Goal: Task Accomplishment & Management: Manage account settings

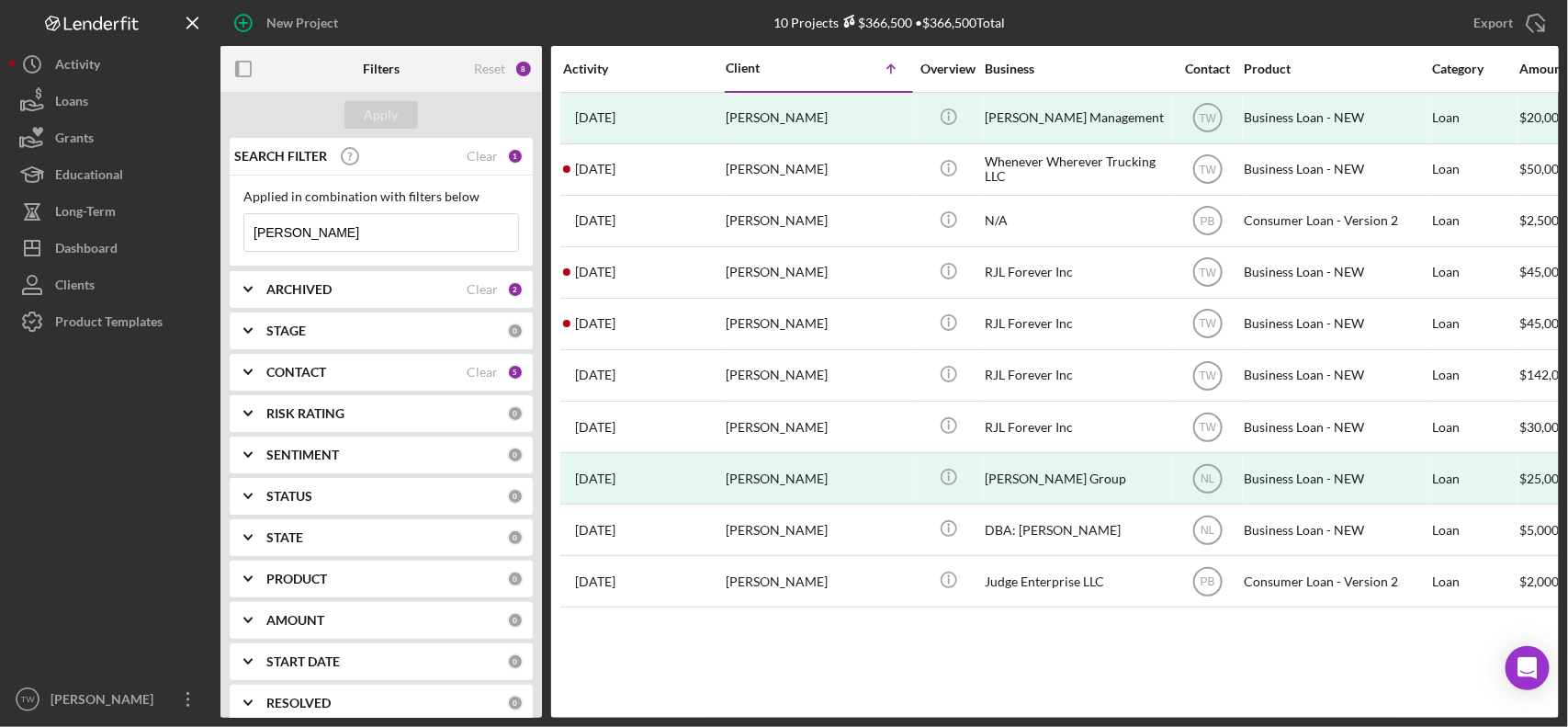
click at [462, 237] on input "reginald" at bounding box center [380, 232] width 274 height 36
click at [462, 236] on input "reginald" at bounding box center [380, 232] width 274 height 36
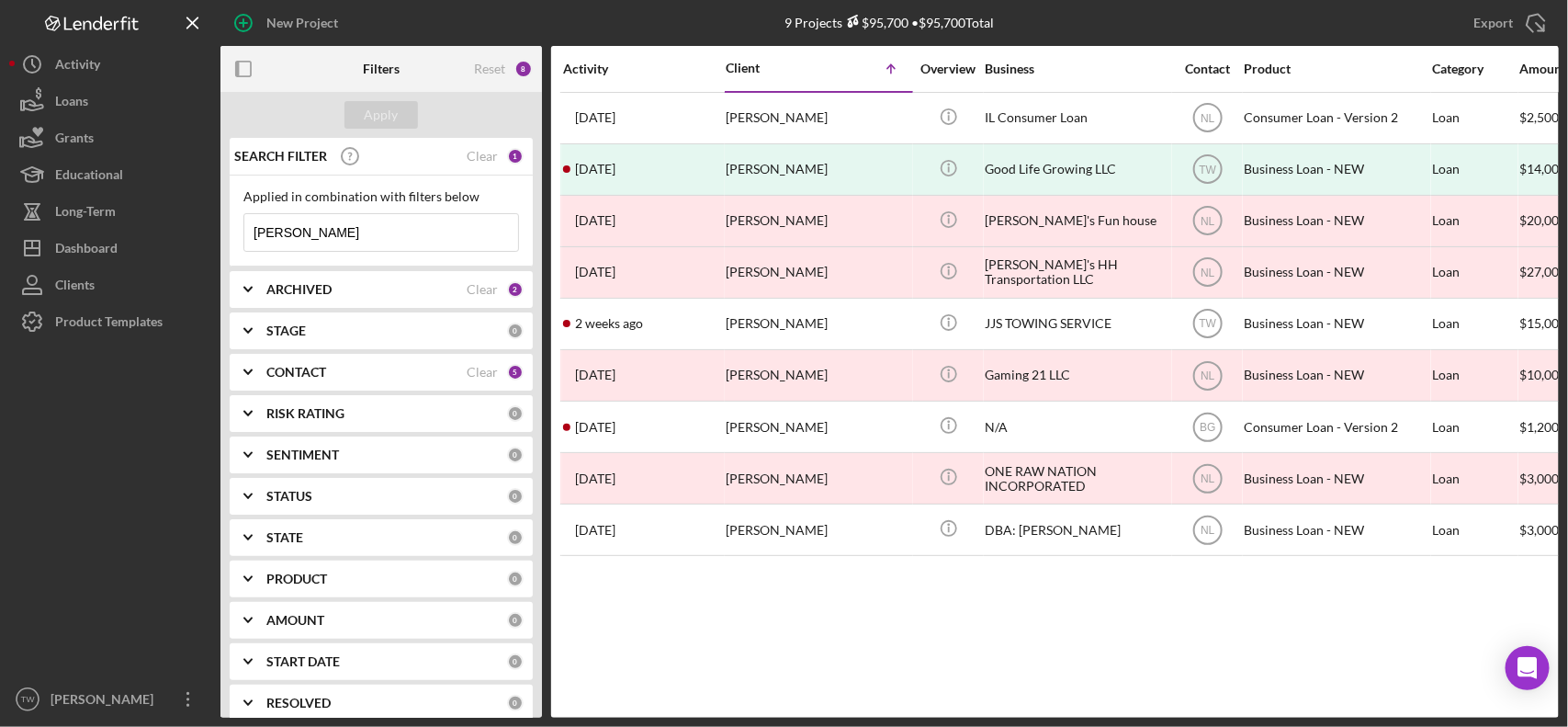
type input "[PERSON_NAME]"
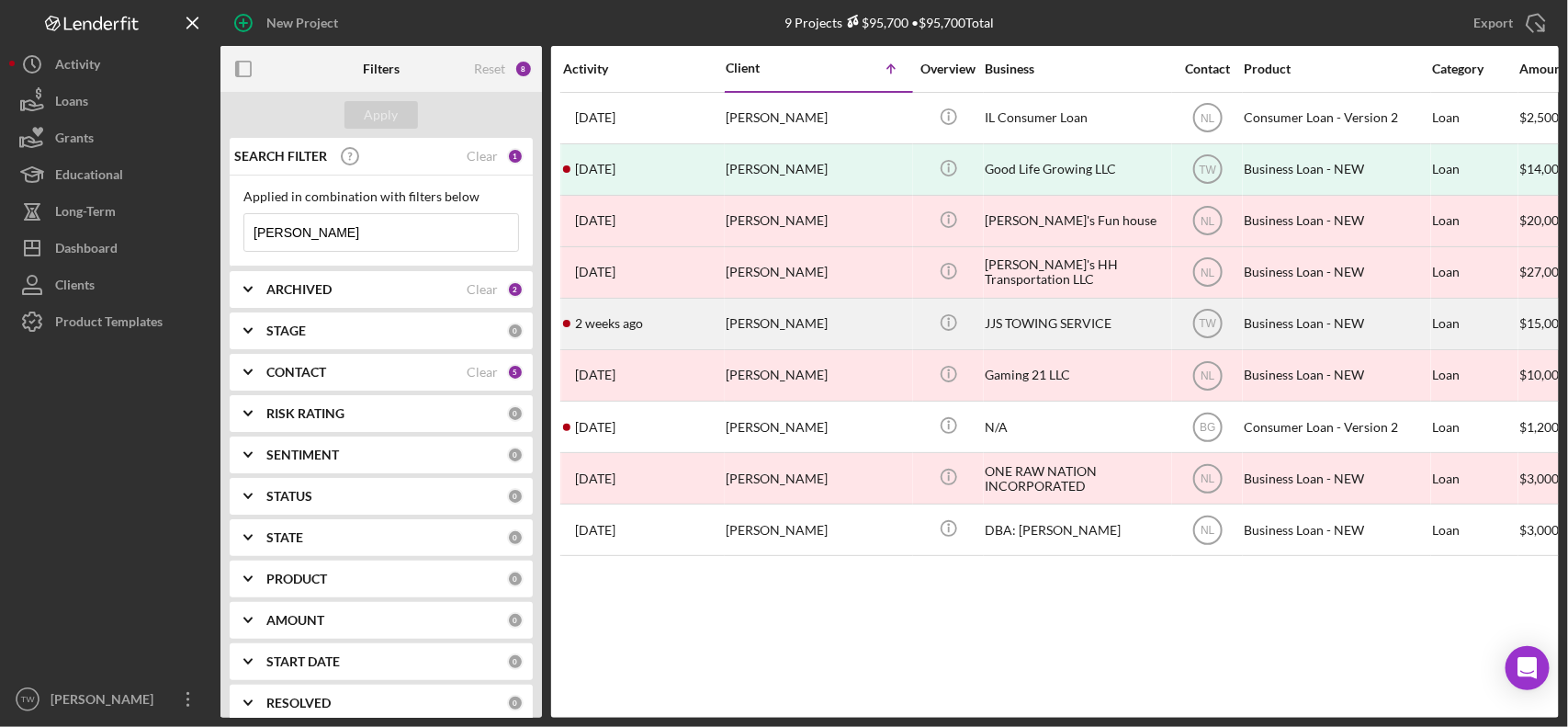
click at [811, 319] on div "[PERSON_NAME]" at bounding box center [817, 324] width 183 height 49
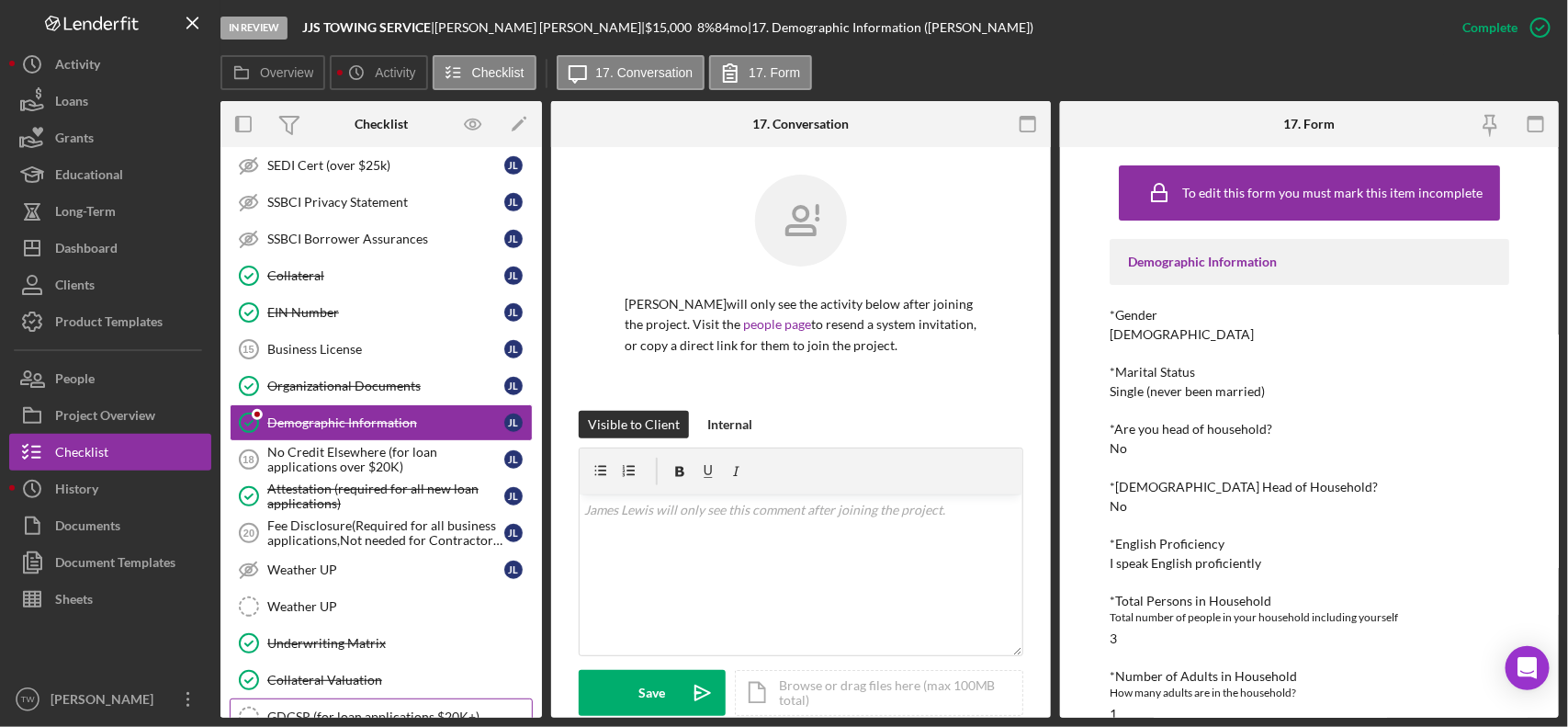
scroll to position [837, 0]
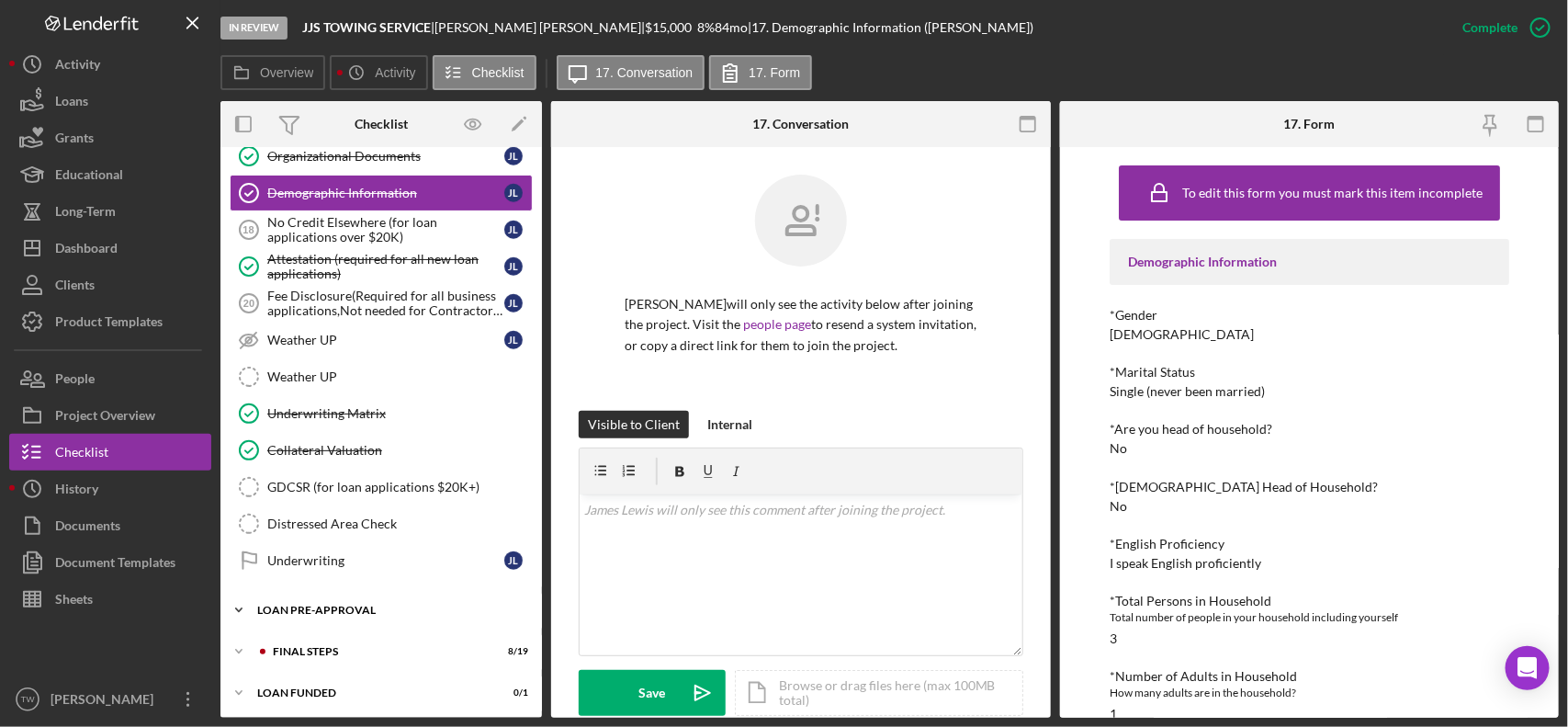
click at [297, 614] on div "Icon/Expander LOAN PRE-APPROVAL 1 / 2" at bounding box center [381, 610] width 322 height 36
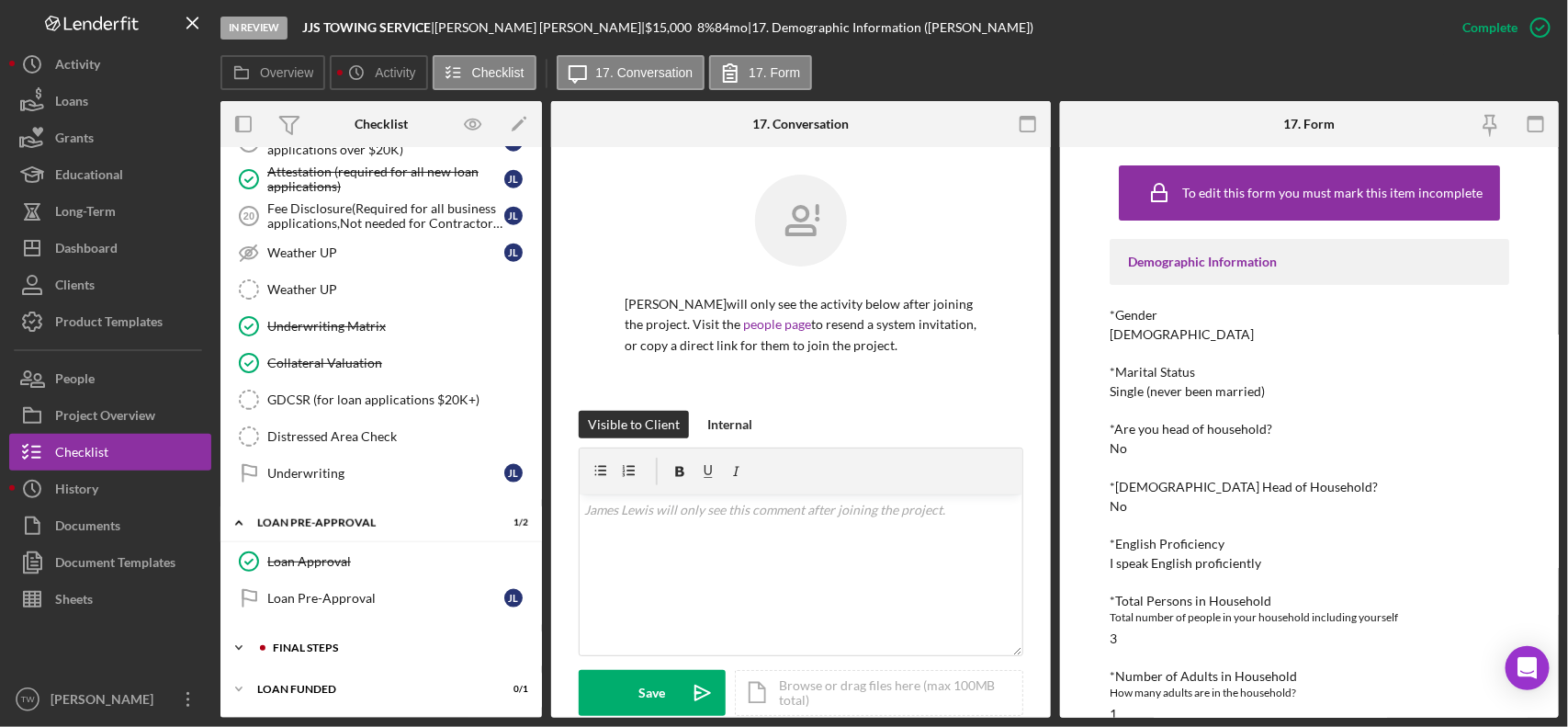
click at [335, 653] on div "Icon/Expander FINAL STEPS 8 / 19" at bounding box center [381, 647] width 322 height 36
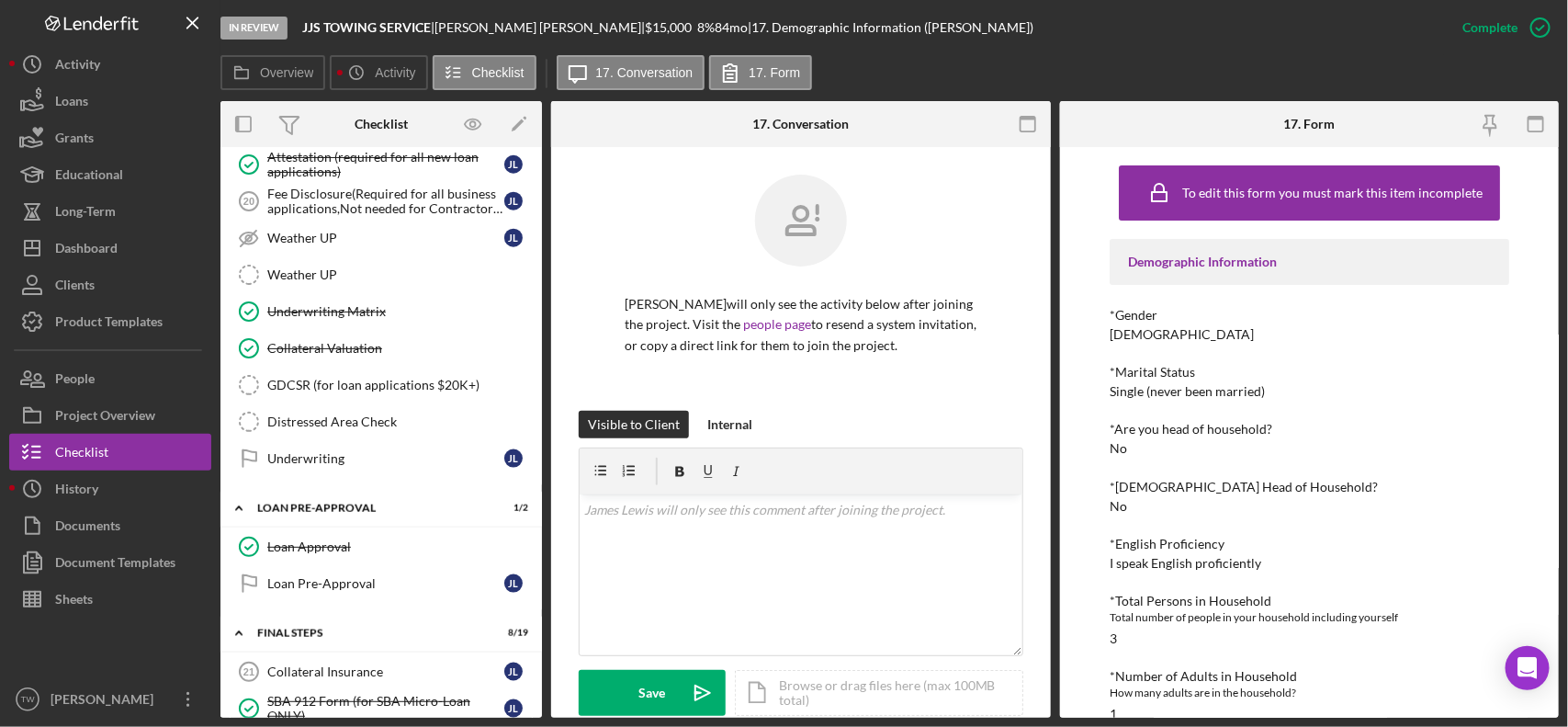
scroll to position [1283, 0]
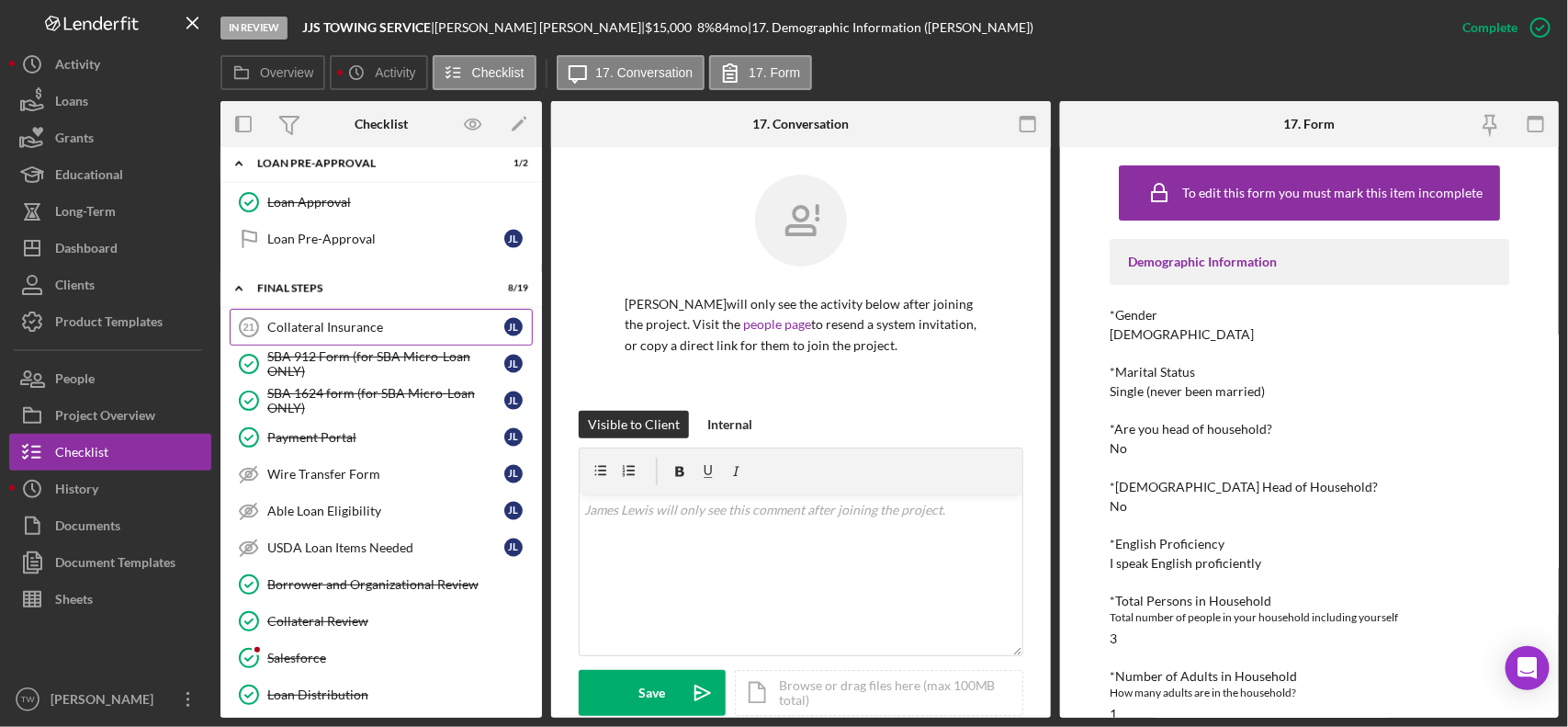
click at [346, 334] on div "Collateral Insurance" at bounding box center [385, 327] width 237 height 14
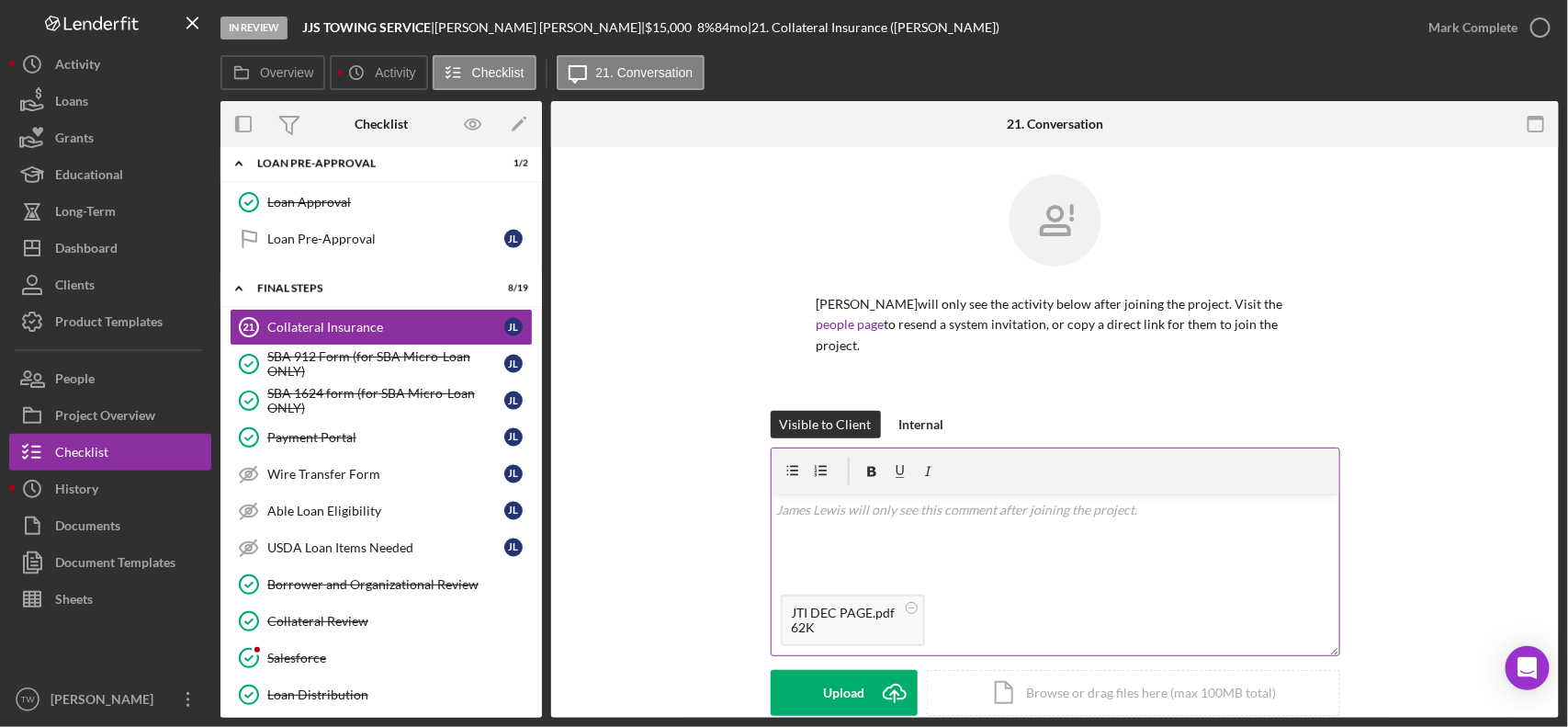
click at [1232, 597] on div "JTI DEC PAGE.pdf 62K" at bounding box center [1055, 619] width 567 height 70
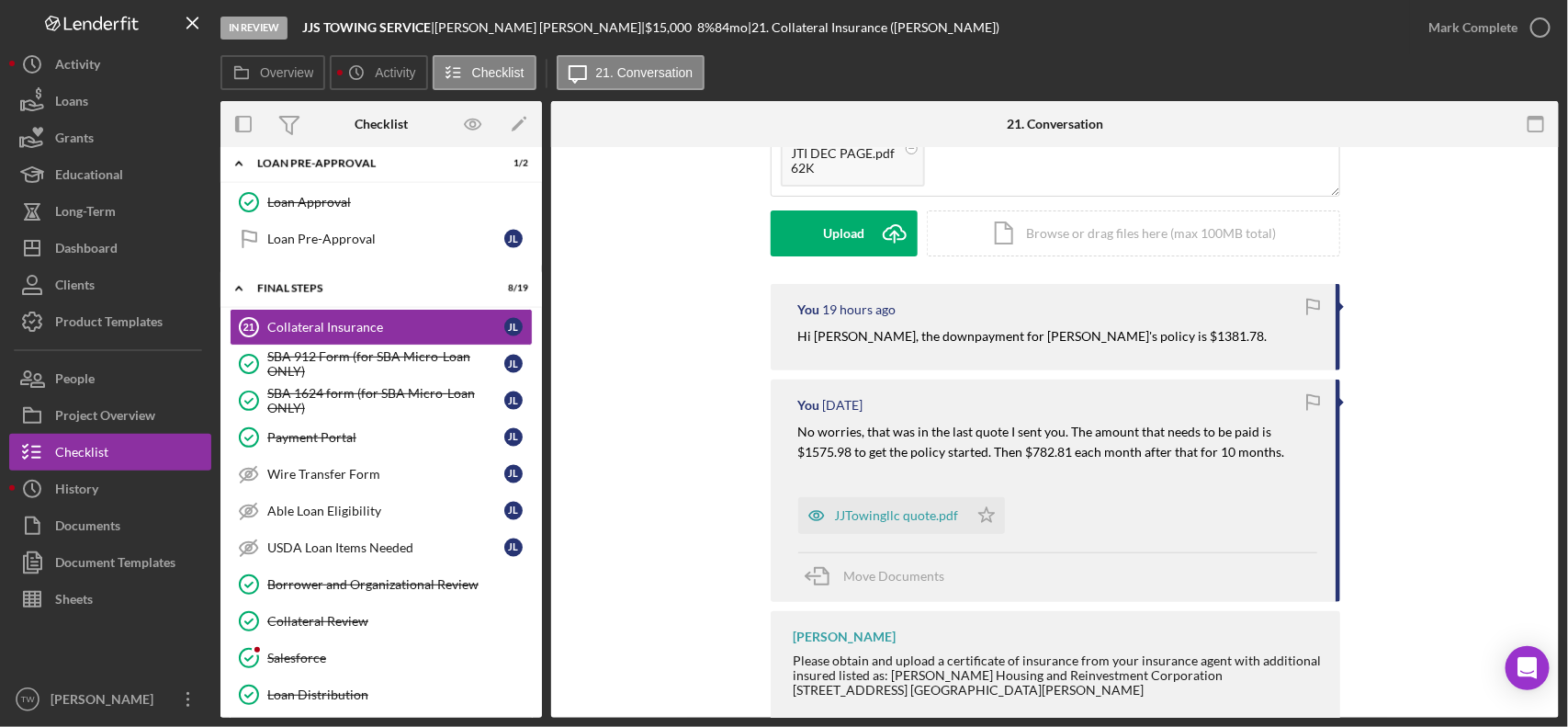
scroll to position [345, 0]
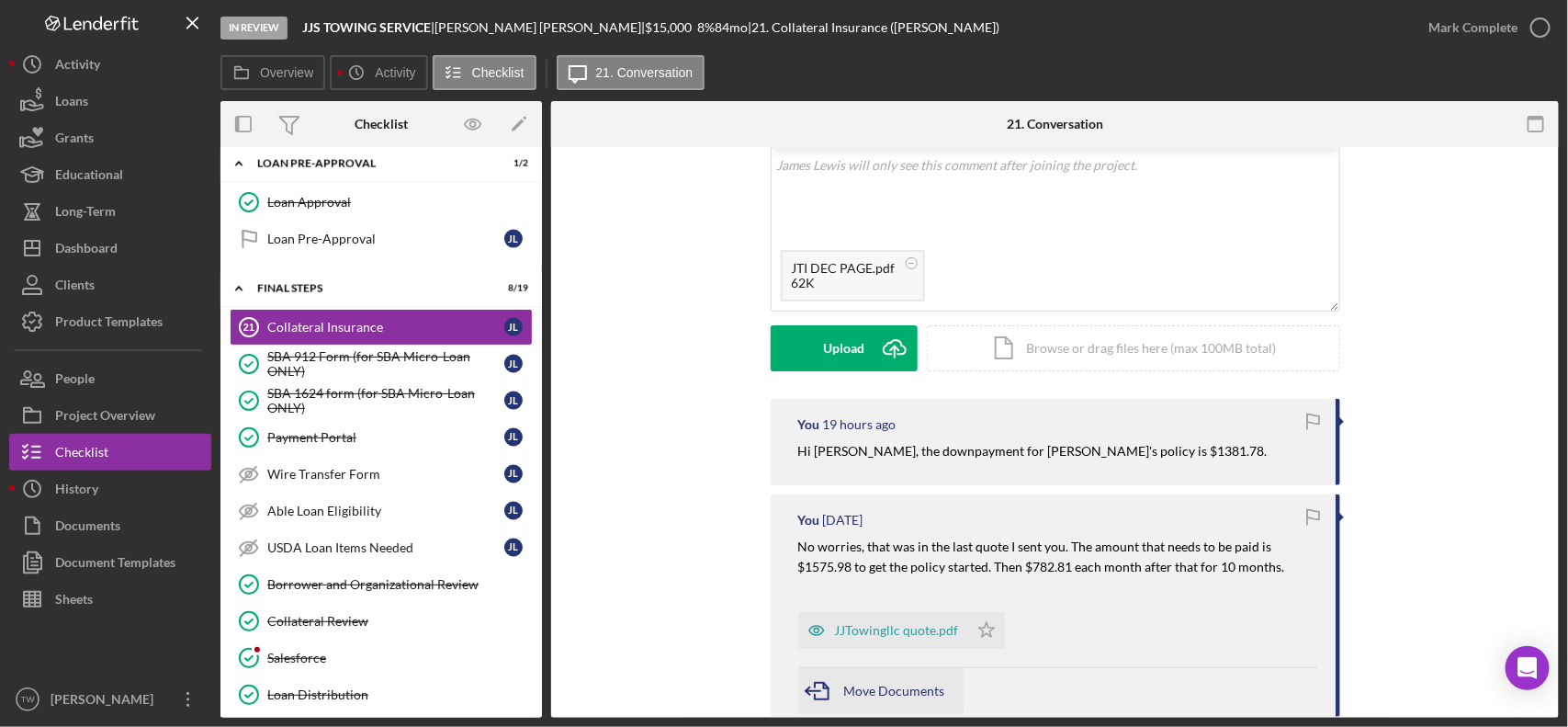
click at [884, 683] on span "Move Documents" at bounding box center [894, 691] width 101 height 15
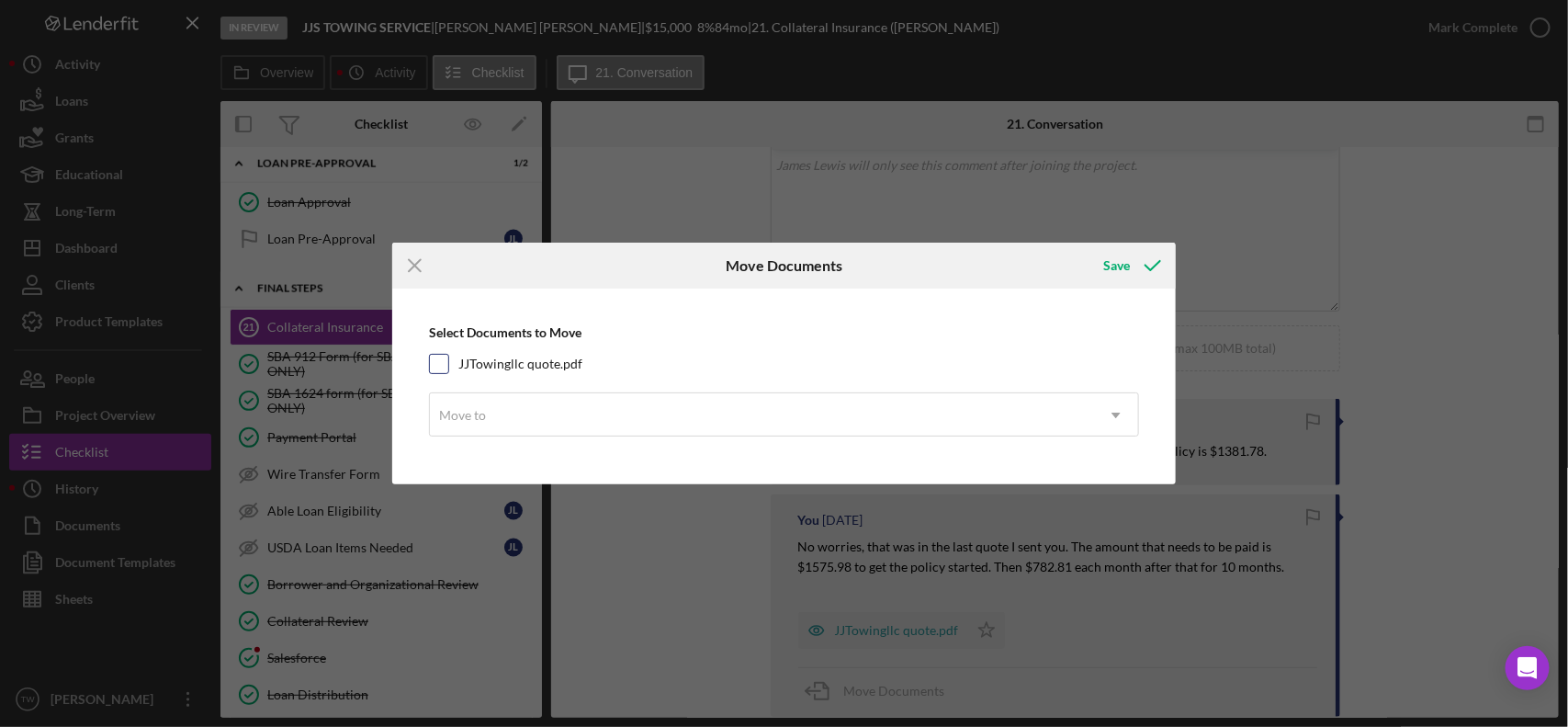
click at [516, 363] on label "JJTowingllc quote.pdf" at bounding box center [519, 363] width 124 height 18
click at [448, 363] on input "JJTowingllc quote.pdf" at bounding box center [439, 363] width 18 height 18
checkbox input "true"
click at [535, 416] on div "Move to" at bounding box center [762, 415] width 665 height 42
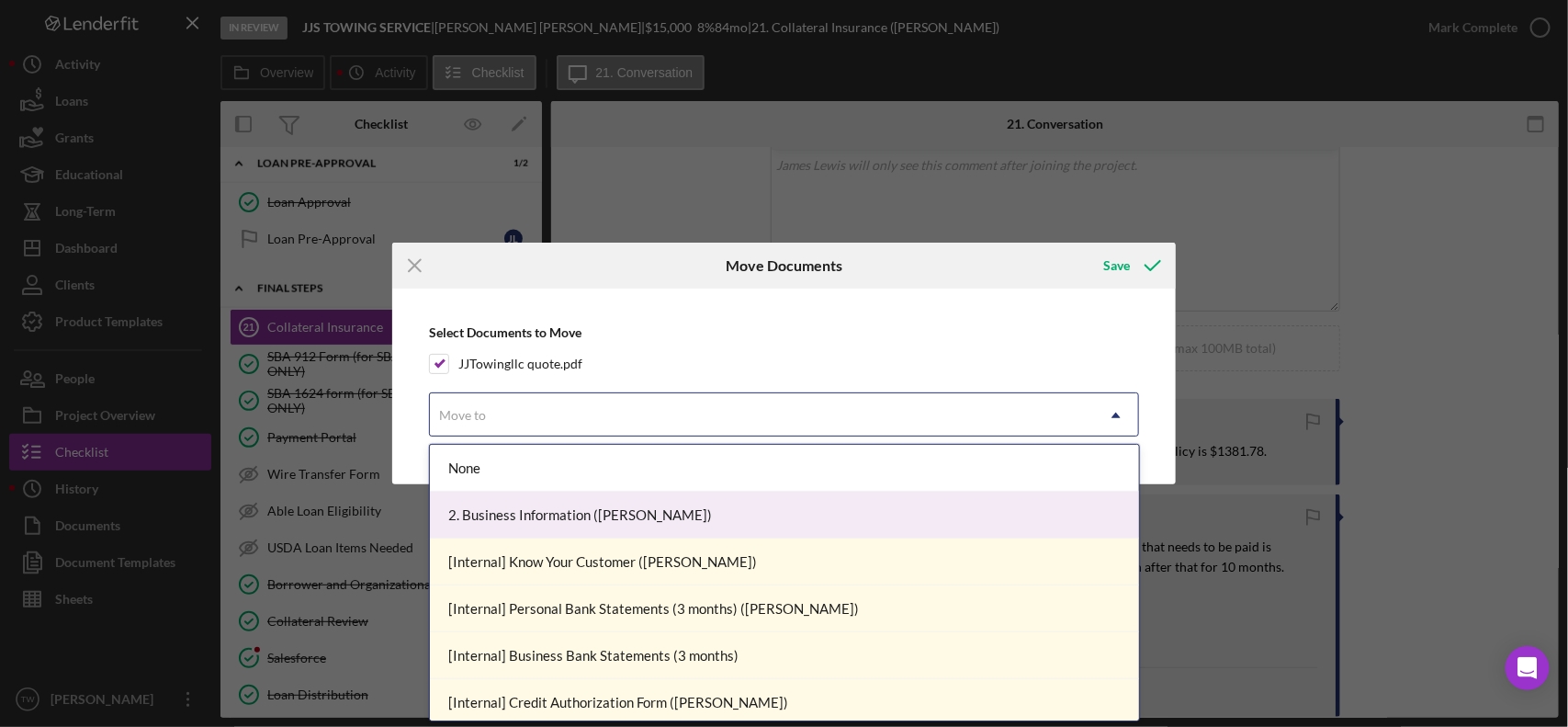
click at [543, 506] on div "2. Business Information ([PERSON_NAME])" at bounding box center [784, 515] width 710 height 47
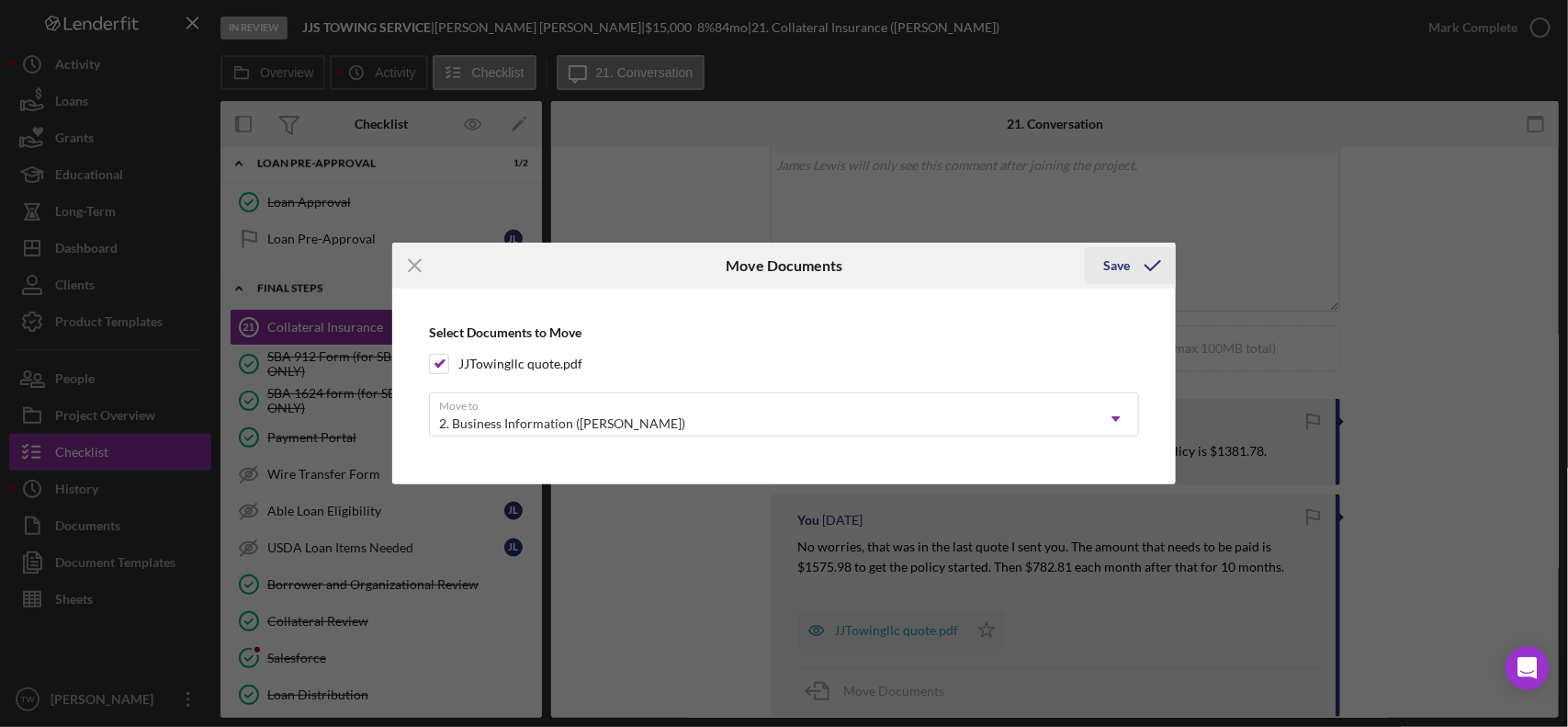
click at [1145, 263] on icon "submit" at bounding box center [1153, 266] width 46 height 46
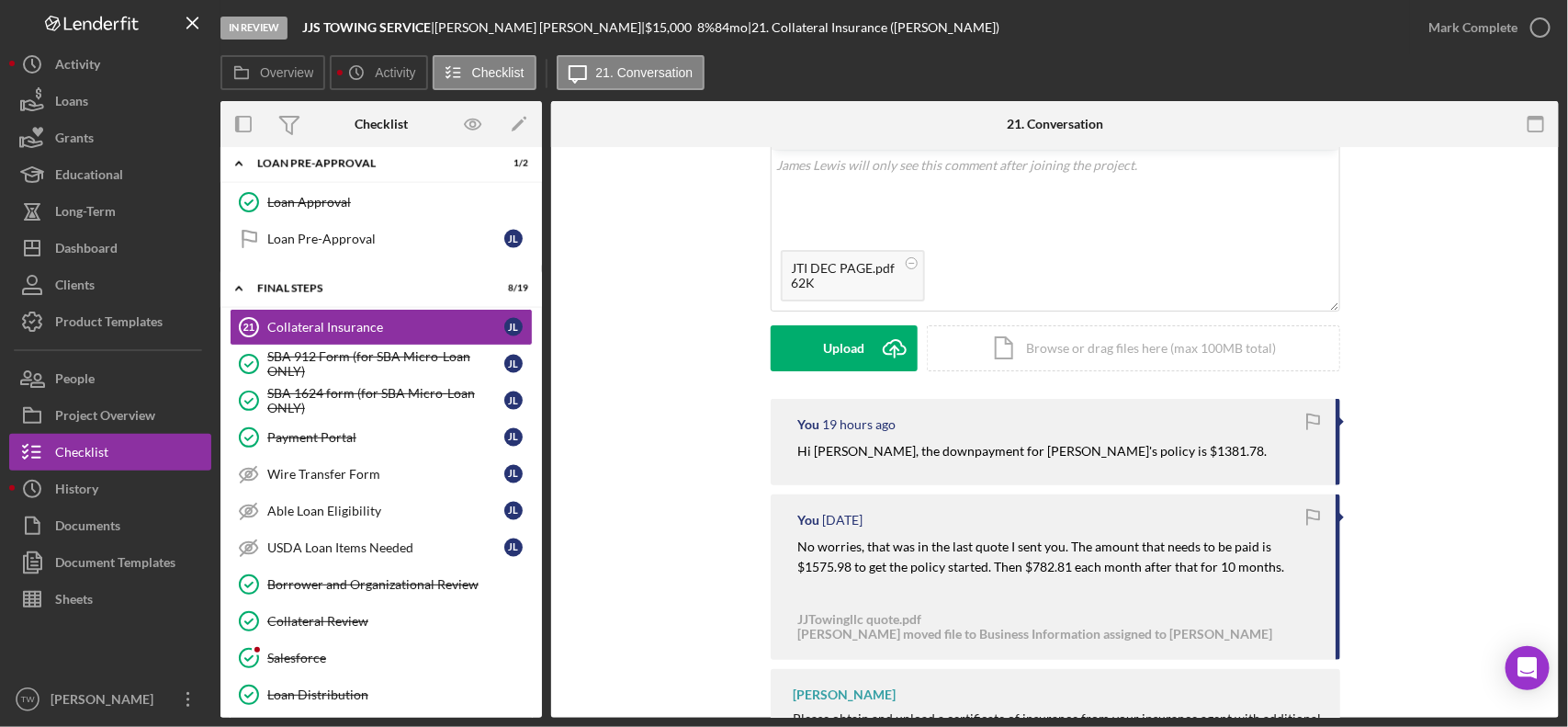
scroll to position [230, 0]
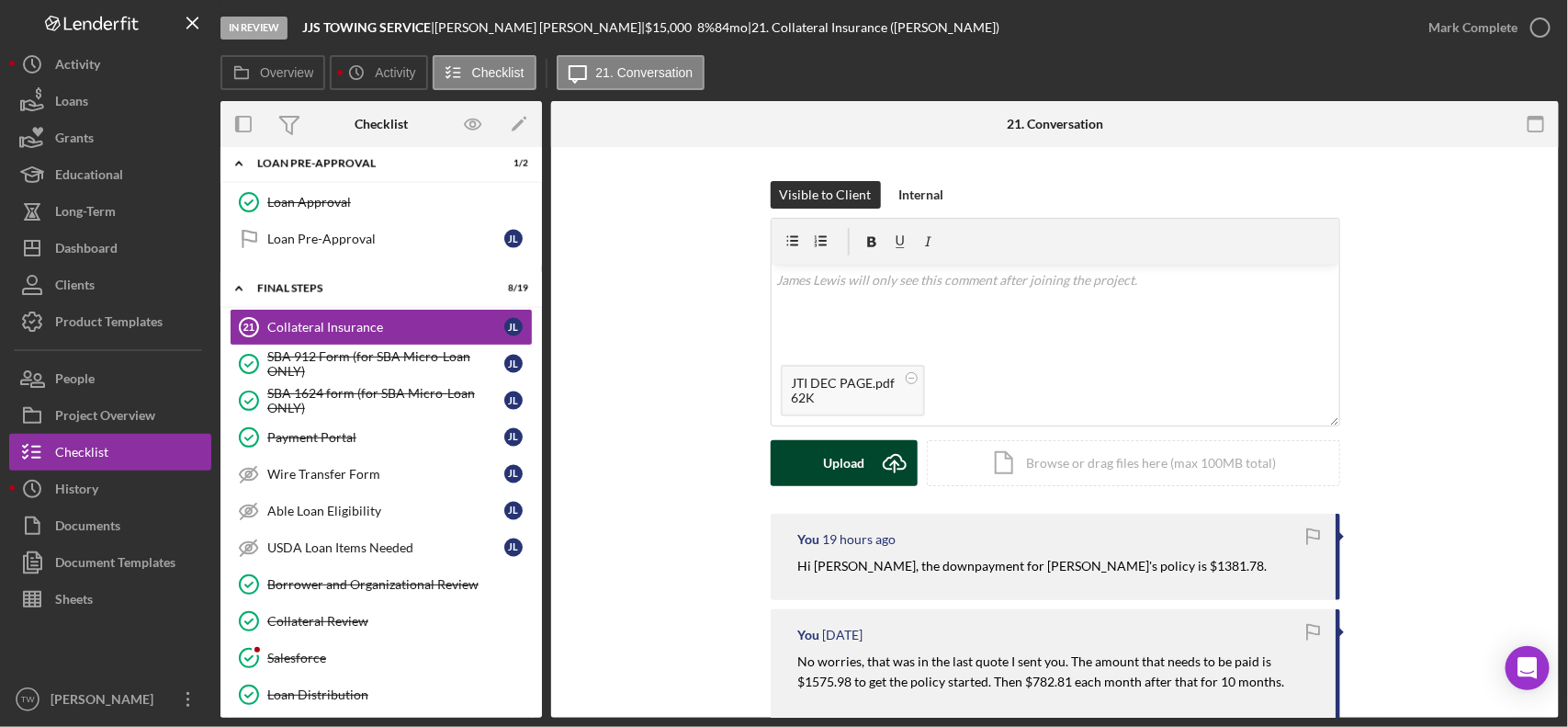
click at [808, 448] on button "Upload Icon/Upload" at bounding box center [844, 463] width 147 height 46
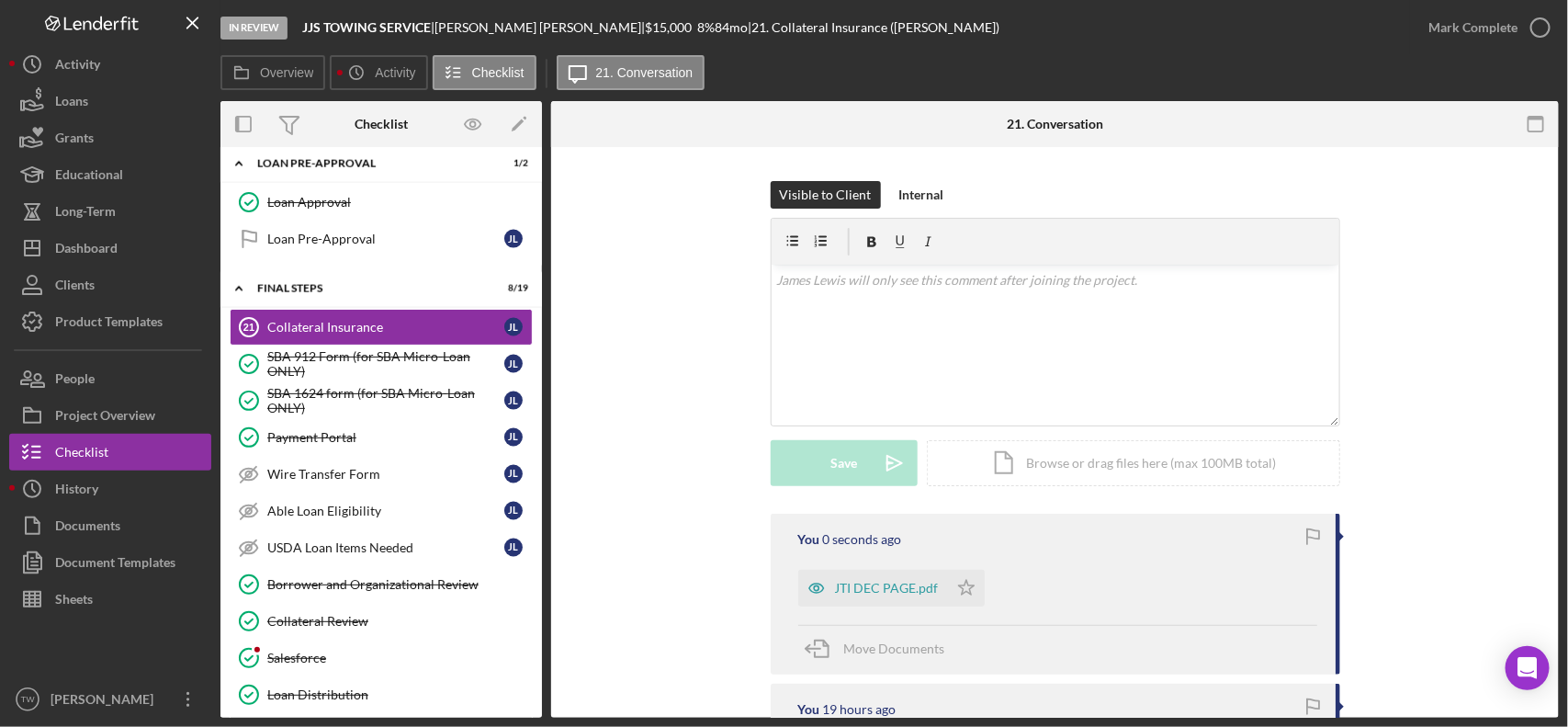
drag, startPoint x: 906, startPoint y: 556, endPoint x: 902, endPoint y: 581, distance: 25.3
click at [906, 576] on div "JTI DEC PAGE.pdf" at bounding box center [873, 588] width 150 height 36
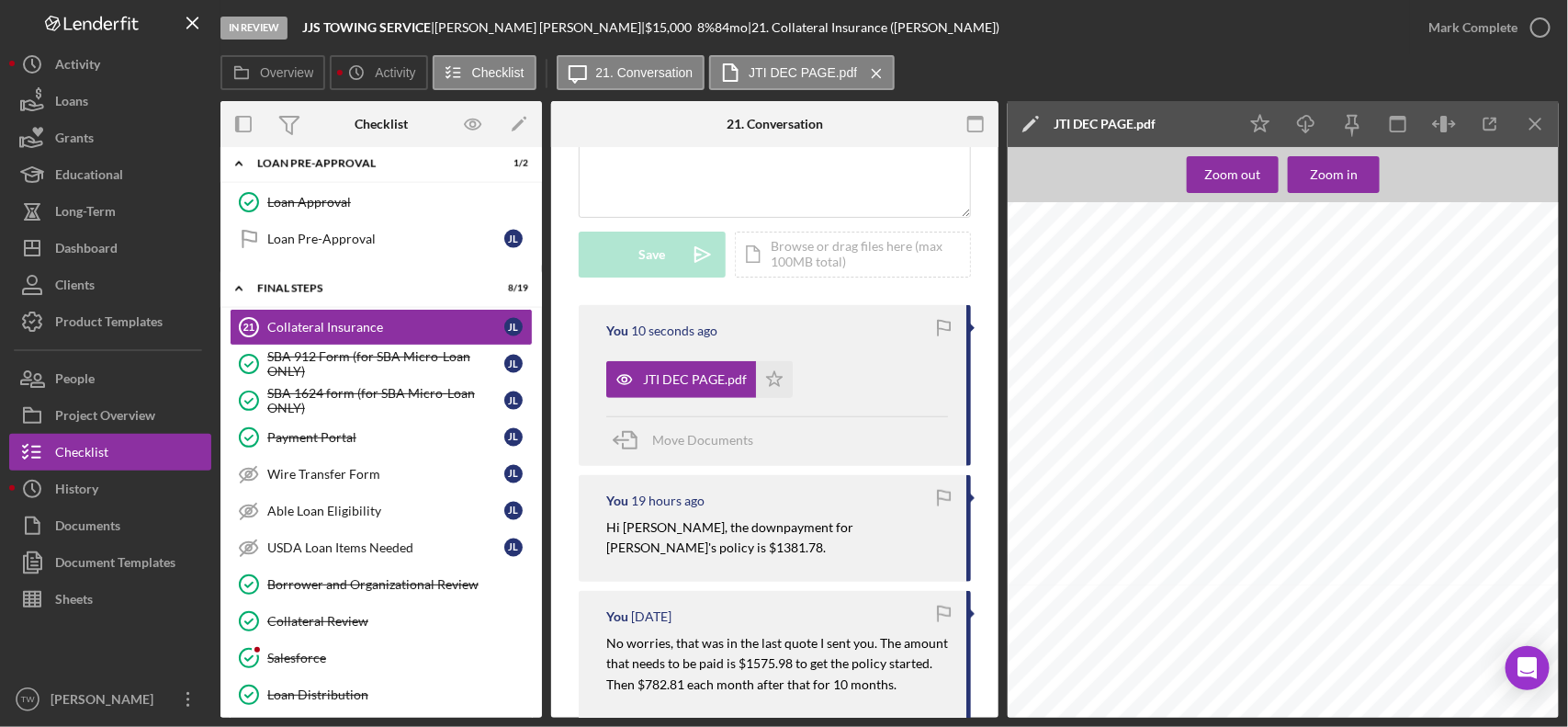
scroll to position [0, 0]
click at [667, 446] on span "Move Documents" at bounding box center [702, 440] width 101 height 15
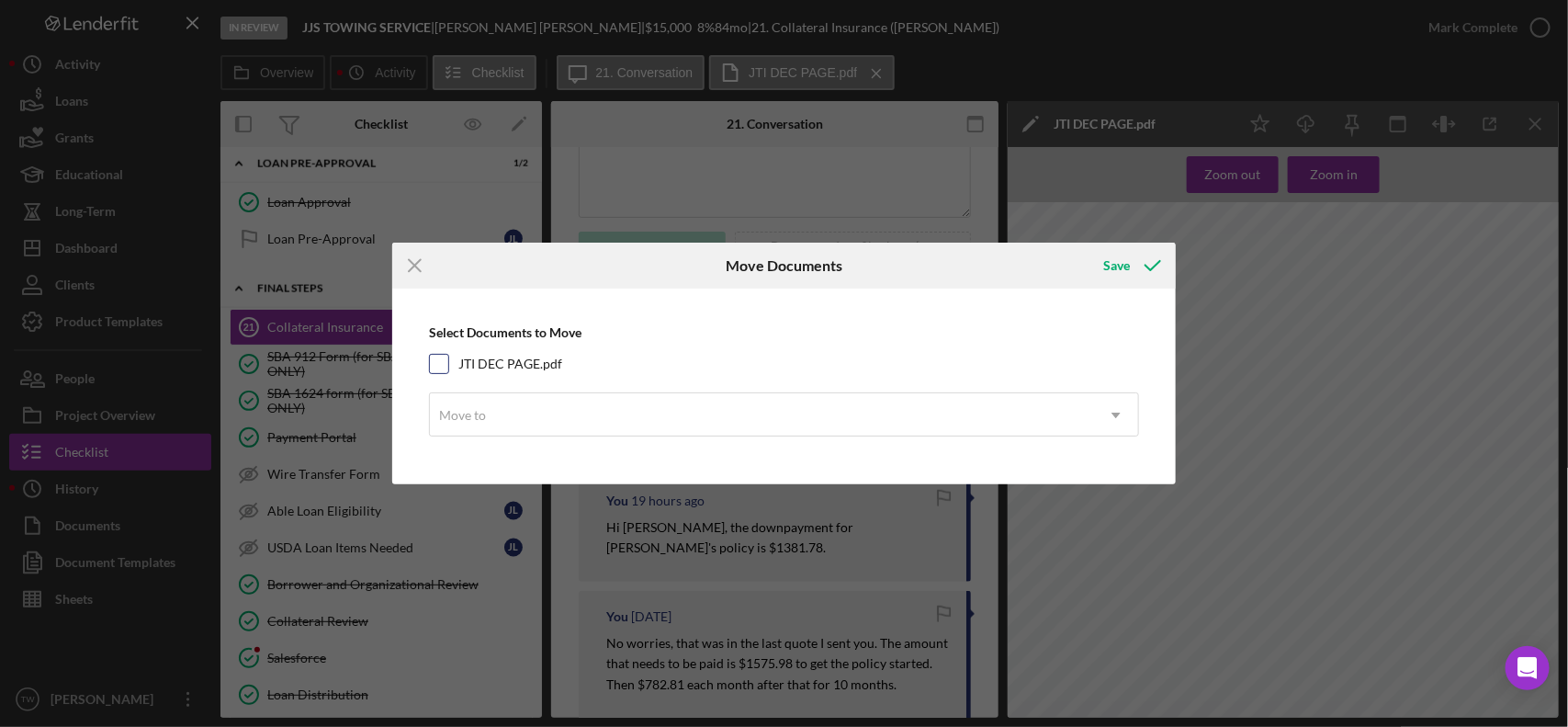
click at [511, 361] on label "JTI DEC PAGE.pdf" at bounding box center [510, 363] width 104 height 18
click at [448, 361] on input "JTI DEC PAGE.pdf" at bounding box center [439, 363] width 18 height 18
checkbox input "true"
click at [513, 418] on div "Move to" at bounding box center [762, 415] width 665 height 42
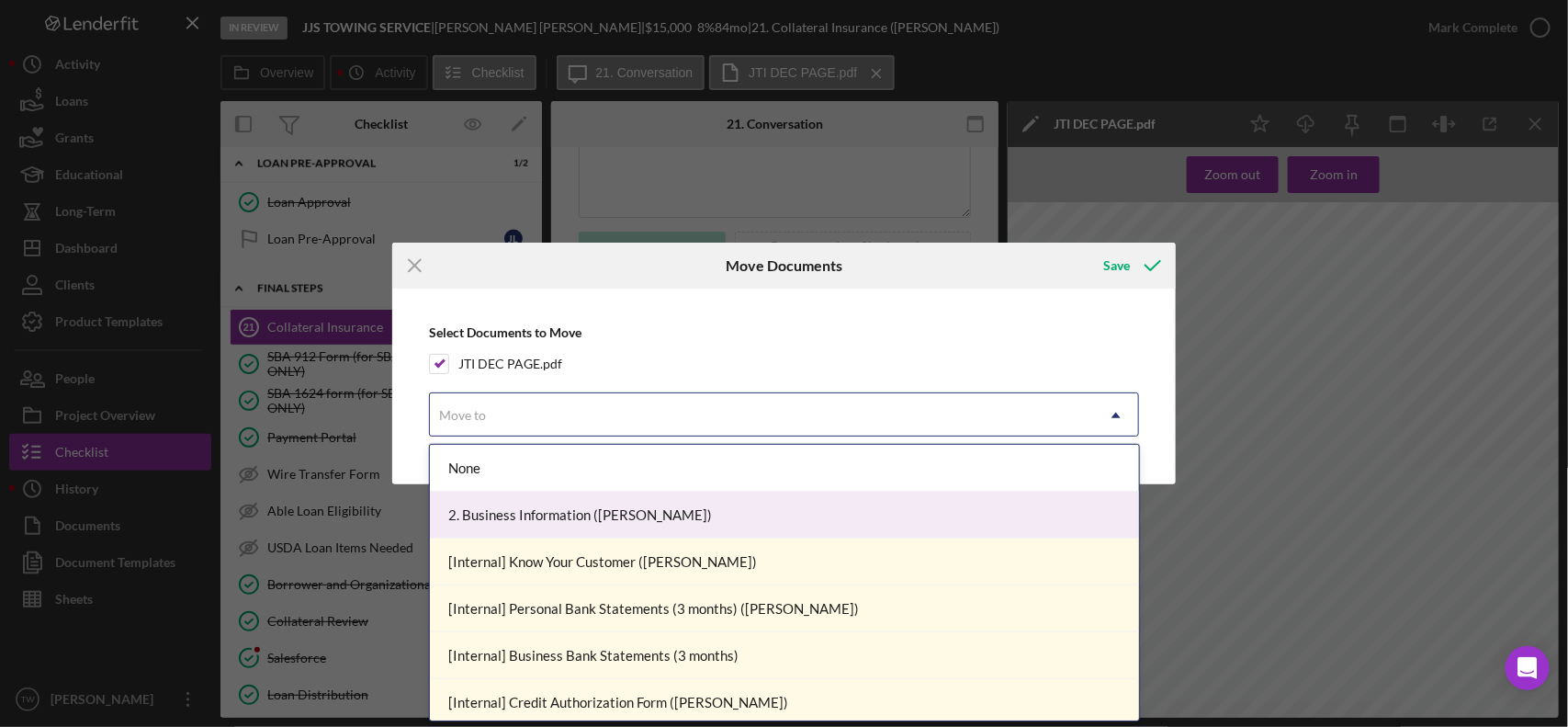
click at [517, 508] on div "2. Business Information ([PERSON_NAME])" at bounding box center [784, 515] width 710 height 47
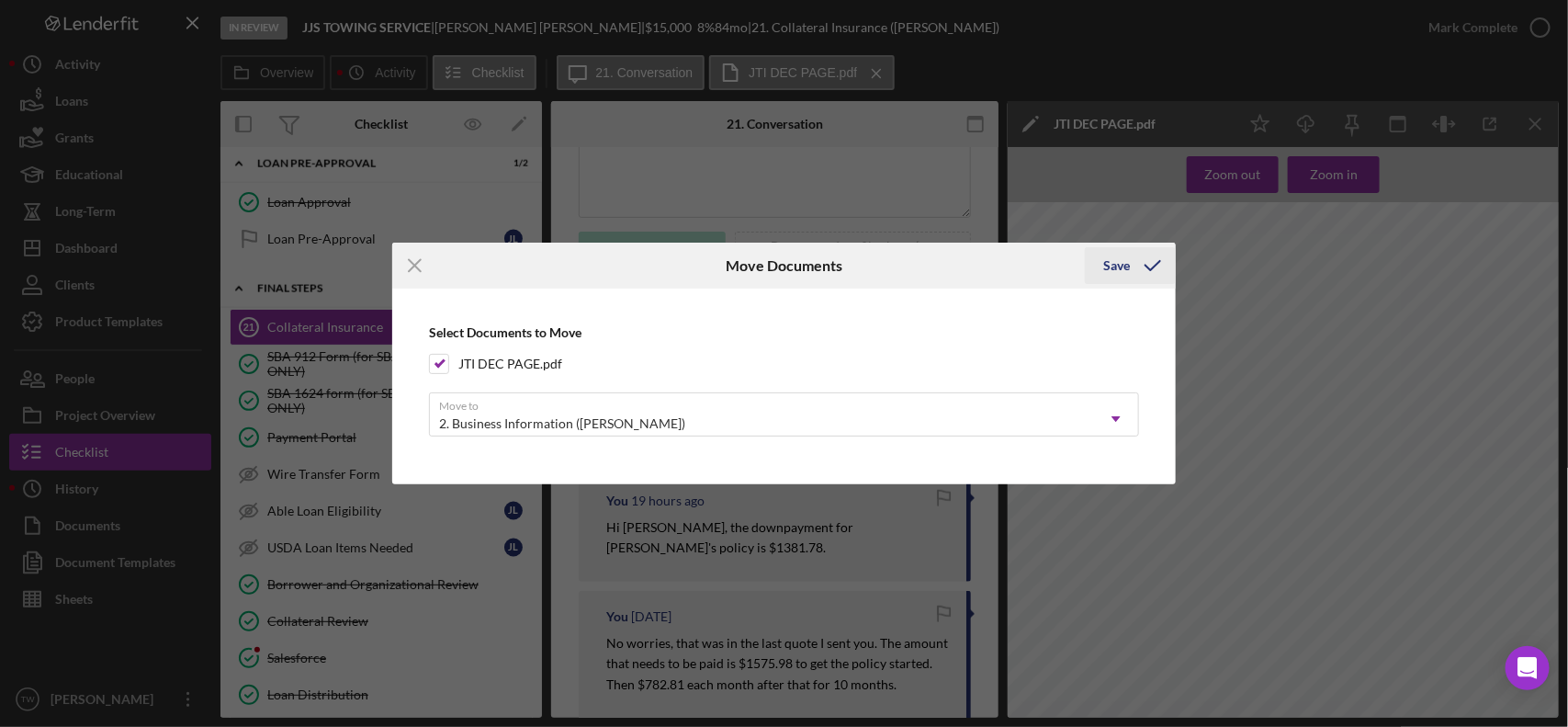
click at [1153, 279] on icon "submit" at bounding box center [1153, 266] width 46 height 46
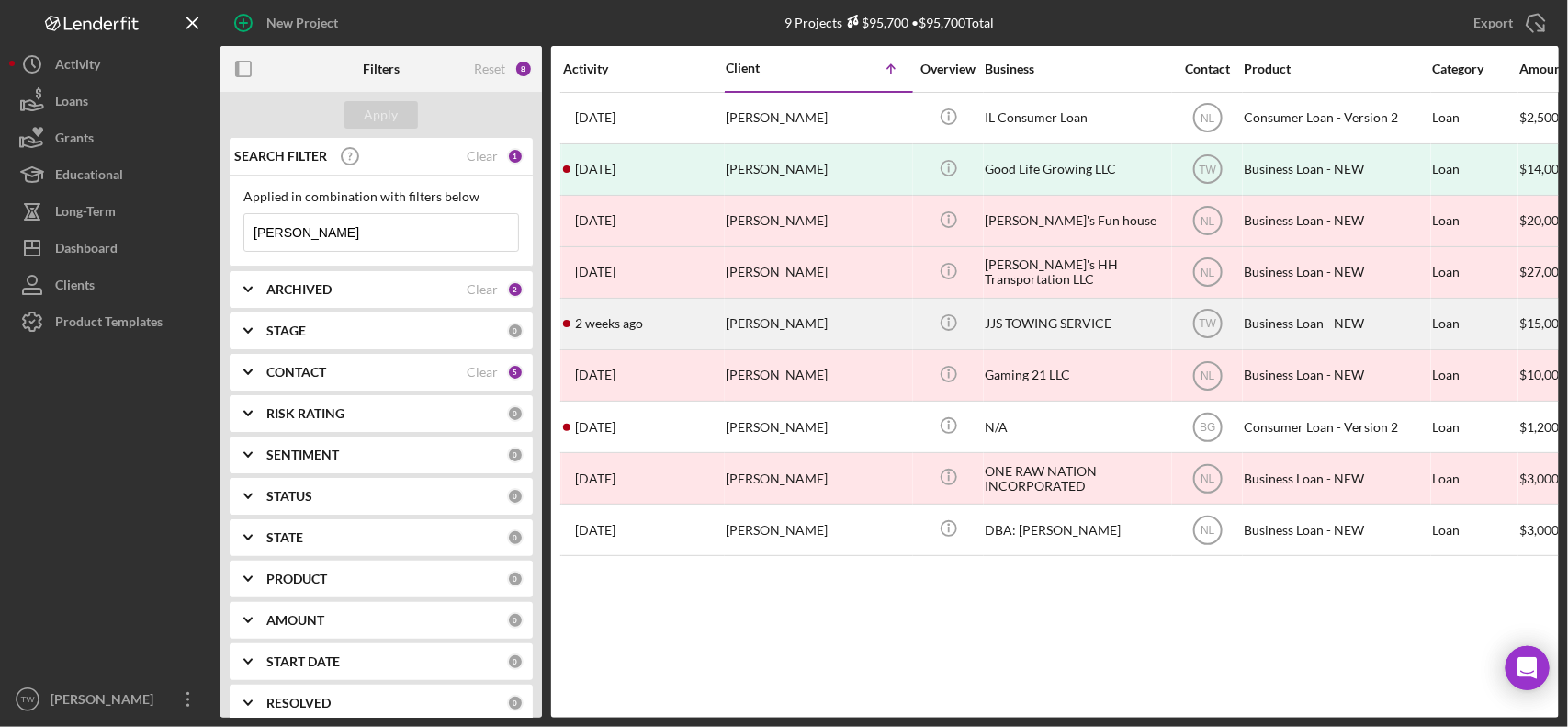
click at [795, 327] on div "[PERSON_NAME]" at bounding box center [817, 324] width 183 height 49
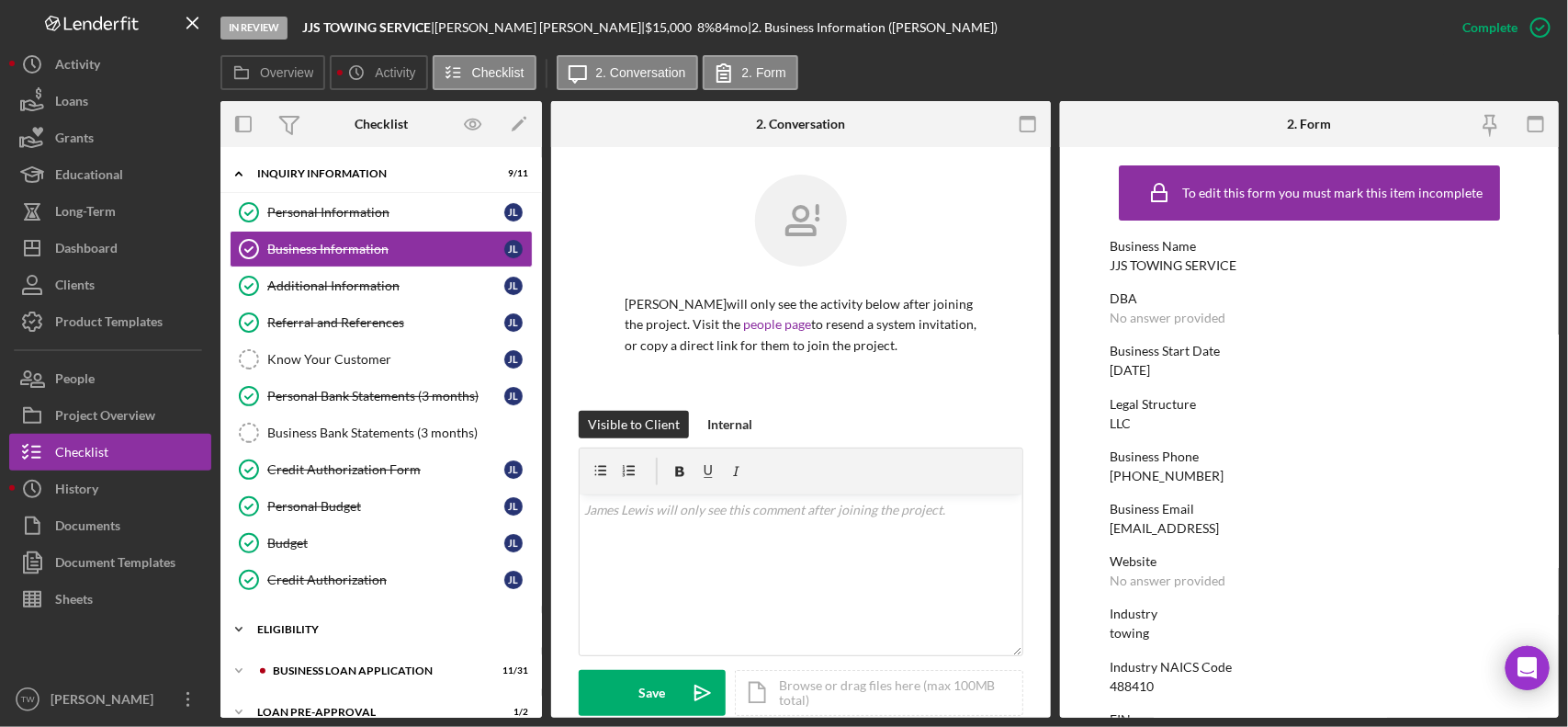
scroll to position [110, 0]
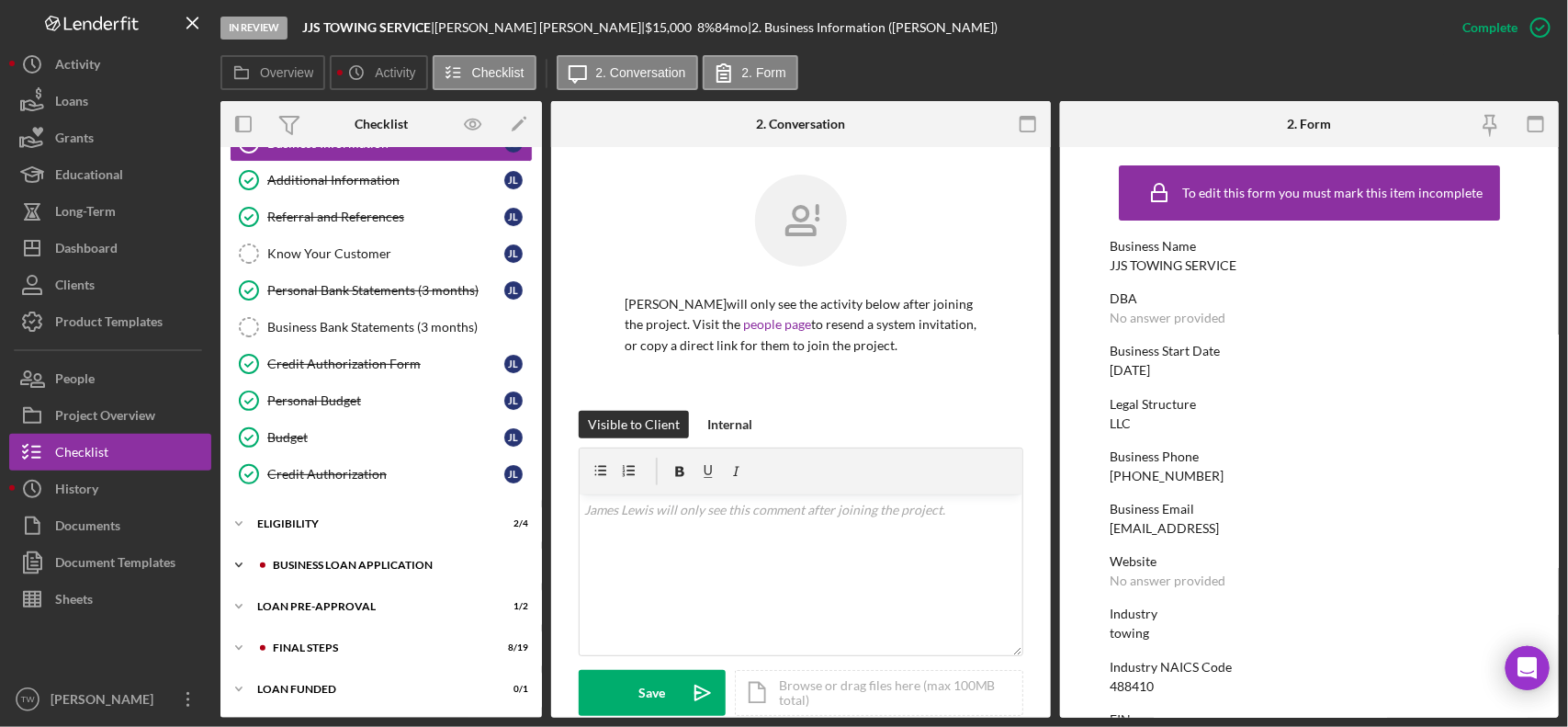
click at [328, 565] on div "BUSINESS LOAN APPLICATION" at bounding box center [396, 565] width 246 height 11
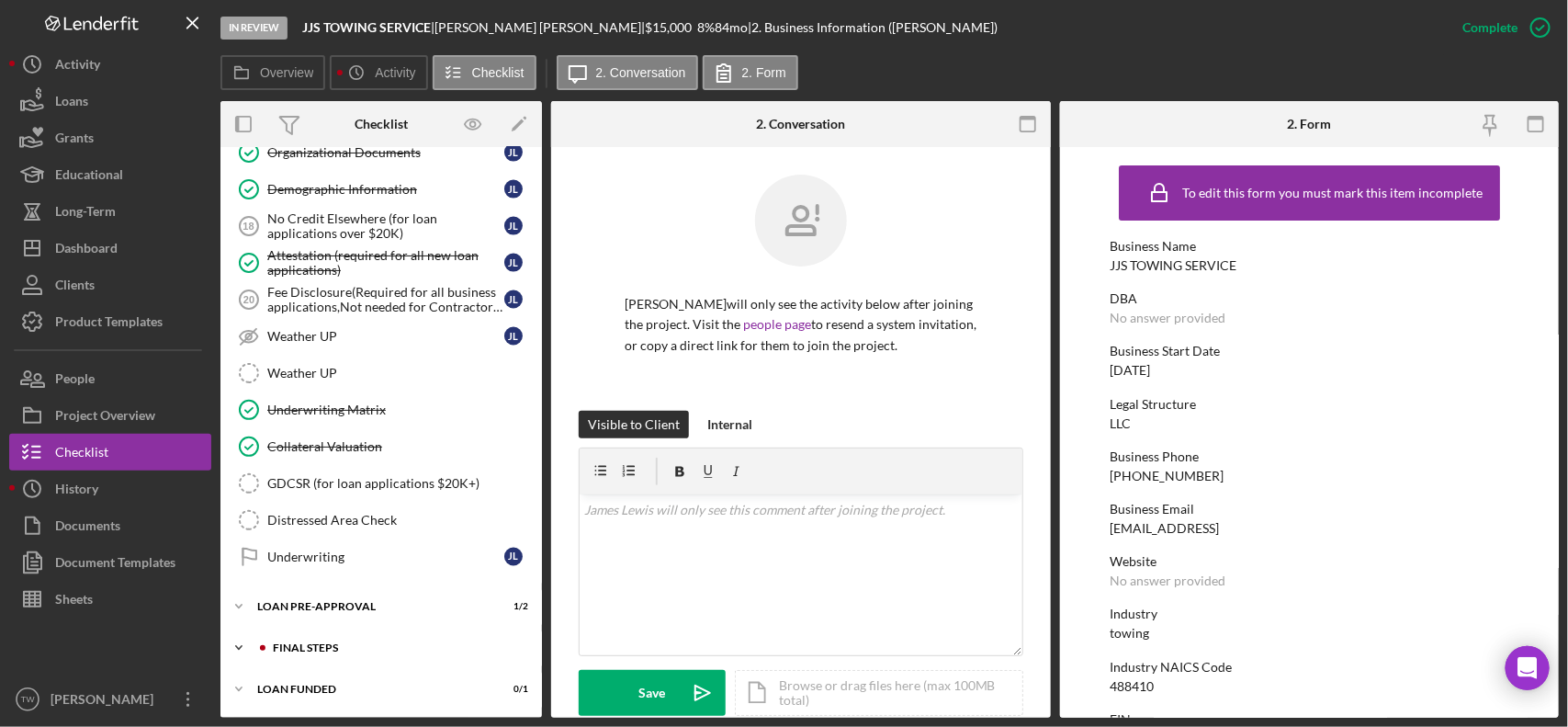
scroll to position [1273, 0]
click at [346, 608] on div "LOAN PRE-APPROVAL" at bounding box center [388, 606] width 262 height 11
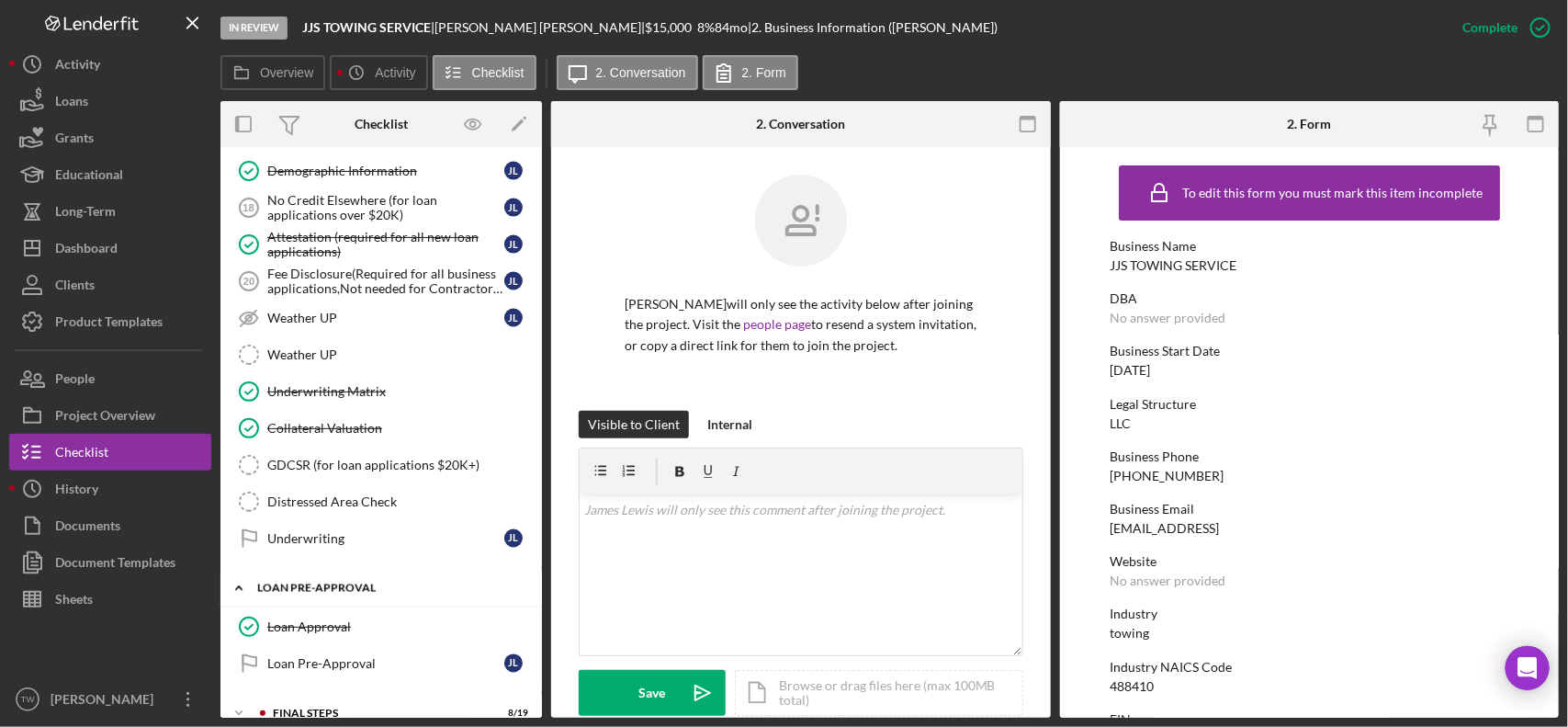
scroll to position [1358, 0]
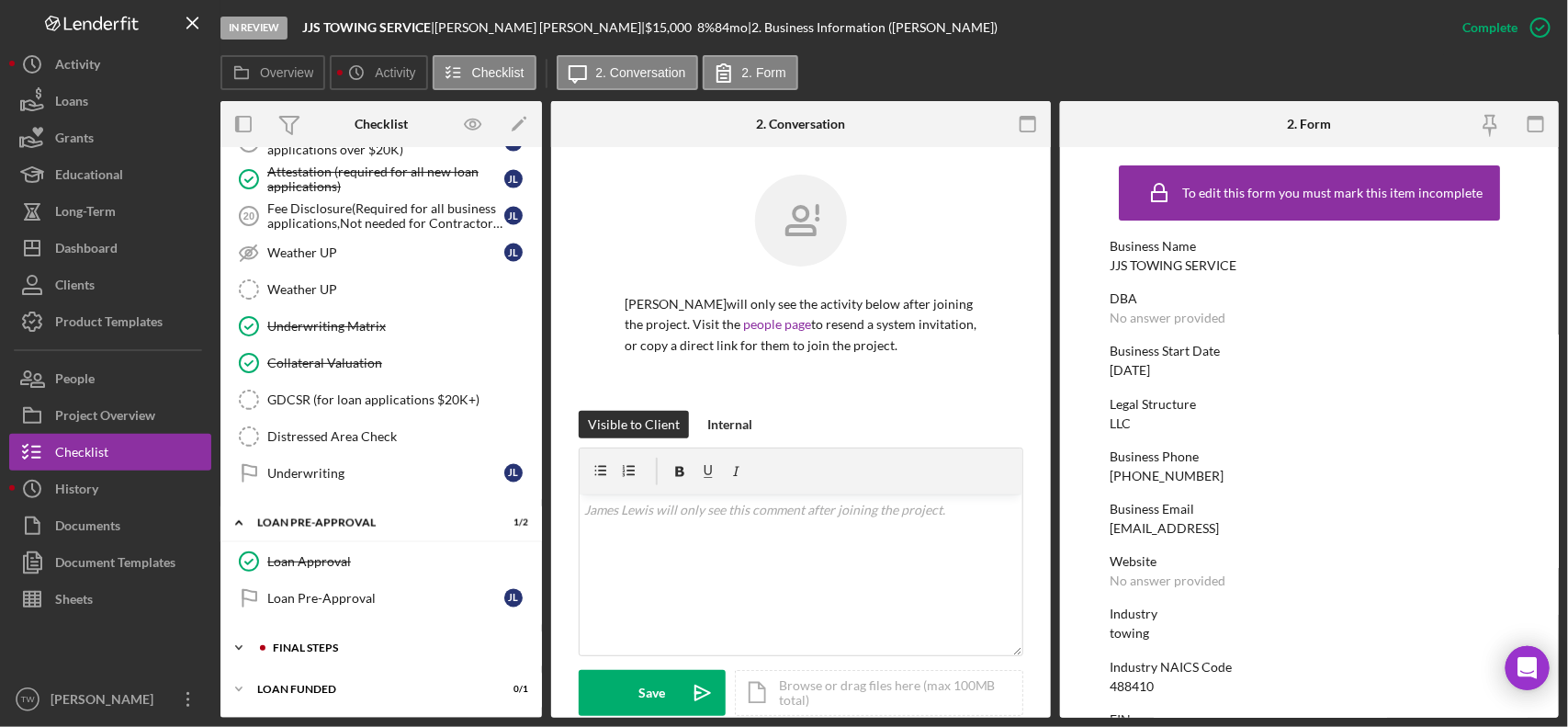
click at [338, 644] on div "FINAL STEPS" at bounding box center [396, 647] width 246 height 11
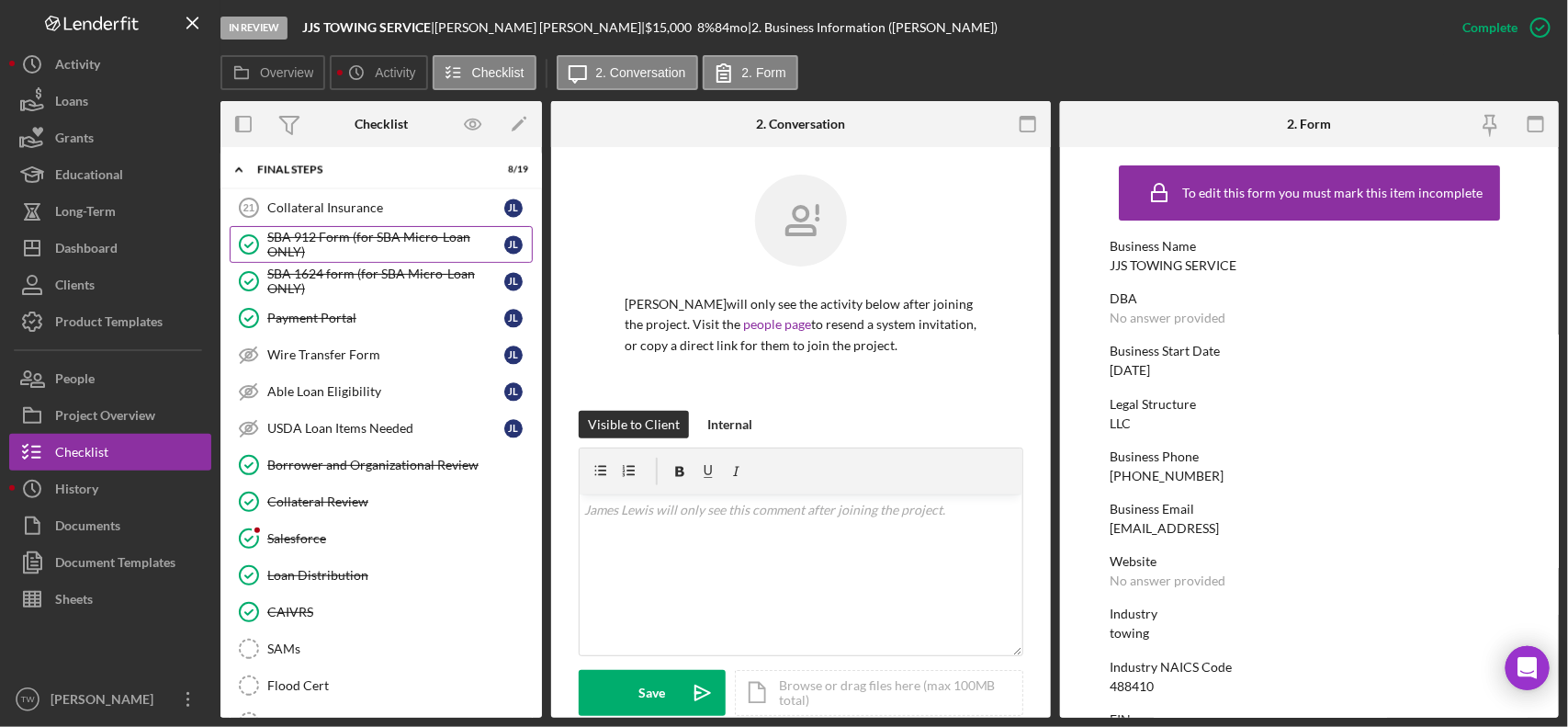
scroll to position [1703, 0]
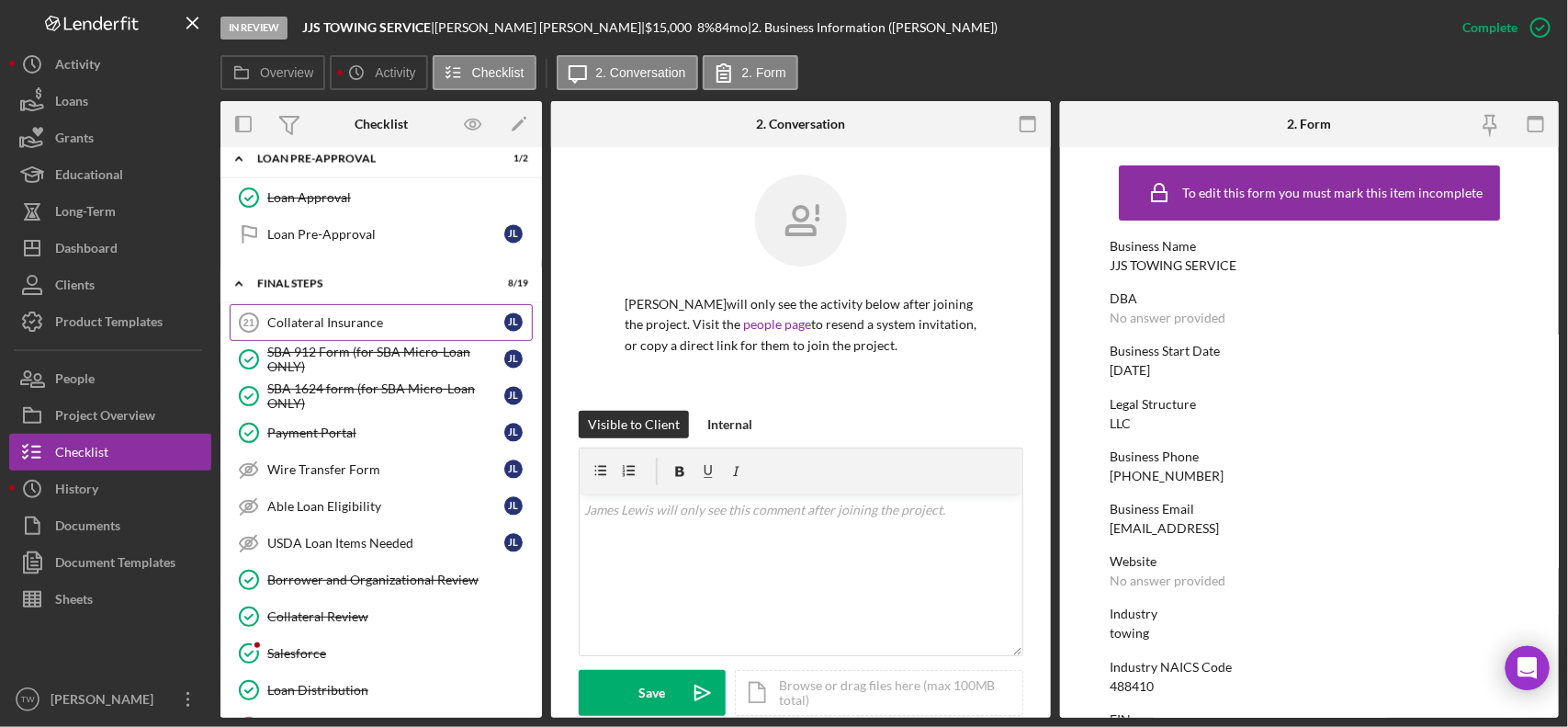
click at [319, 329] on div "Collateral Insurance" at bounding box center [385, 322] width 237 height 14
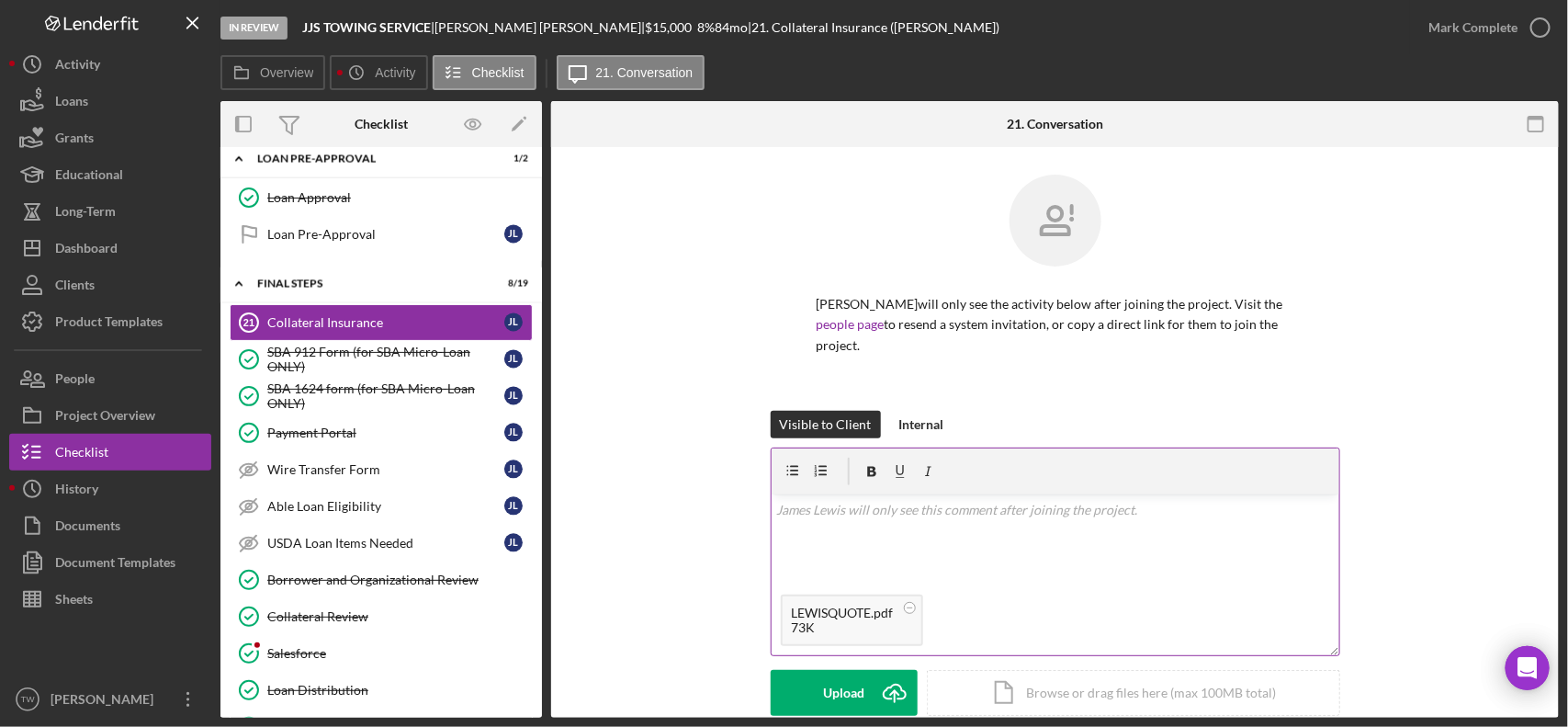
click at [933, 530] on div "v Color teal Color pink Remove color Add row above Add row below Add column bef…" at bounding box center [1055, 540] width 567 height 91
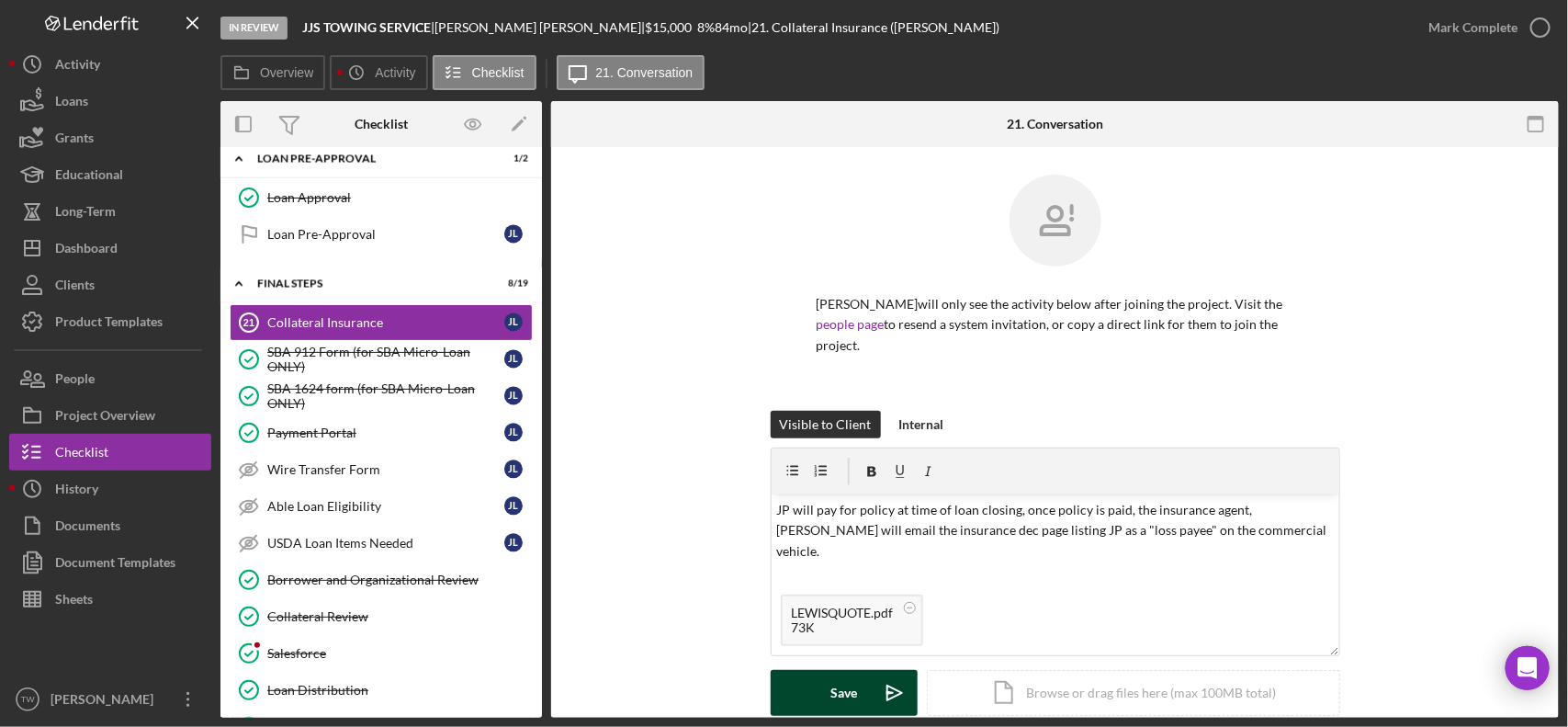
click at [837, 690] on div "Save" at bounding box center [844, 692] width 27 height 46
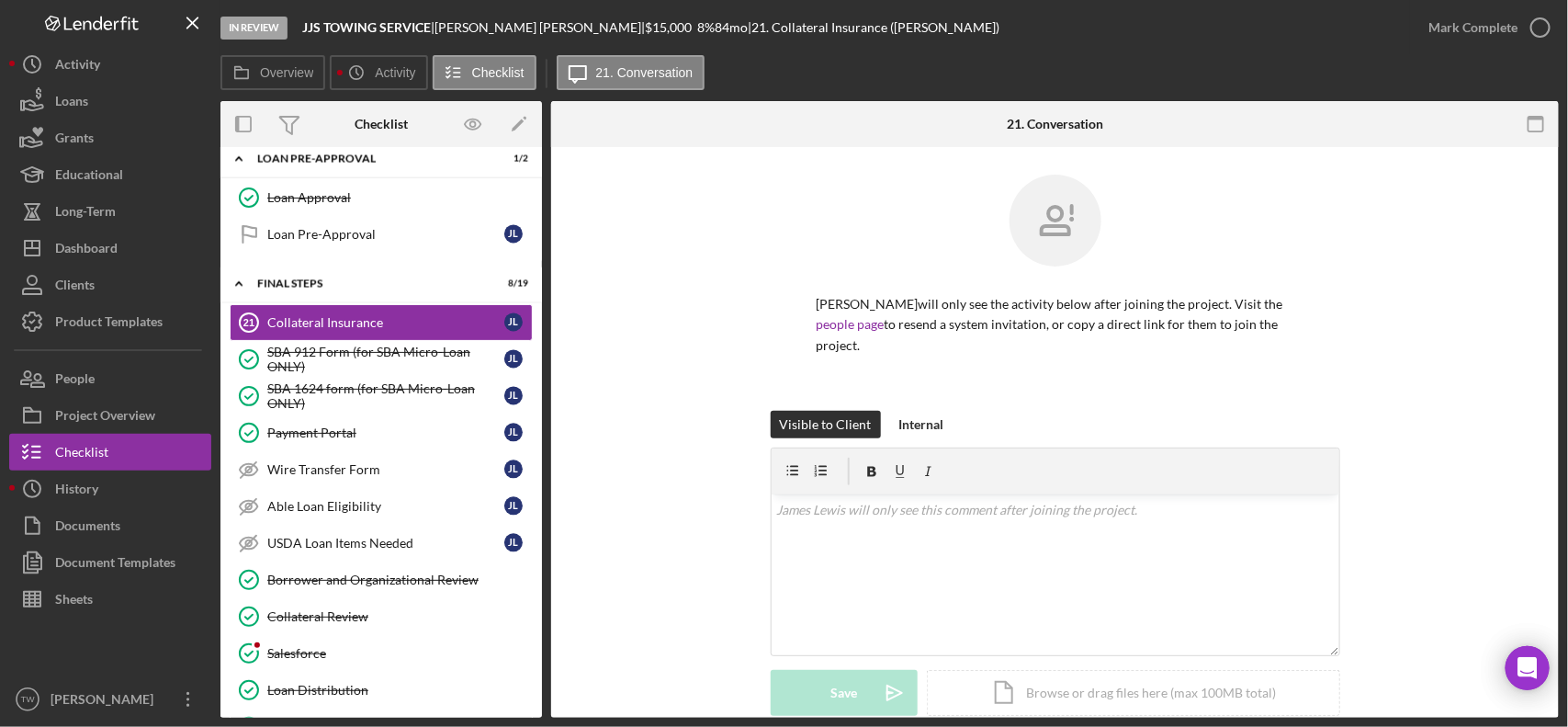
scroll to position [459, 0]
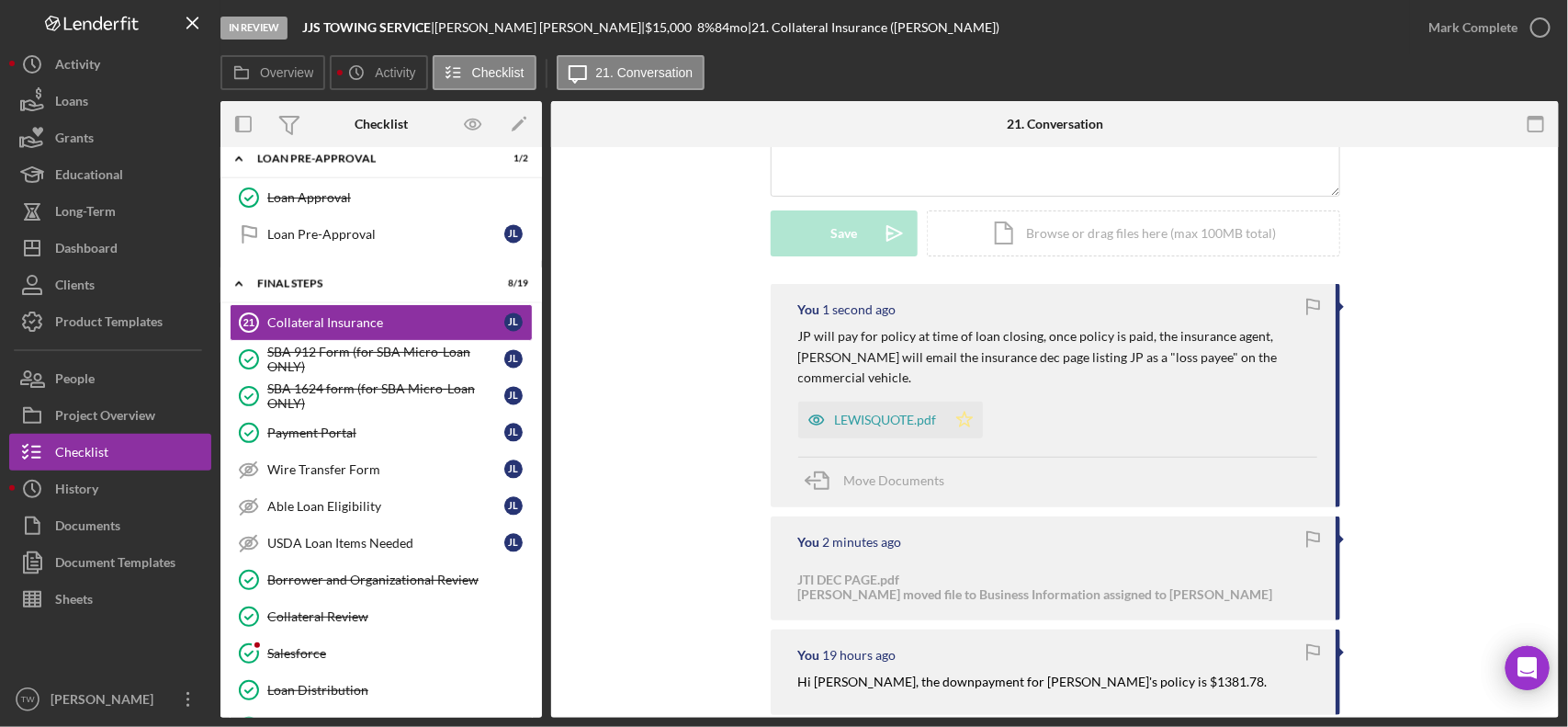
click at [971, 401] on icon "Icon/Star" at bounding box center [964, 420] width 36 height 36
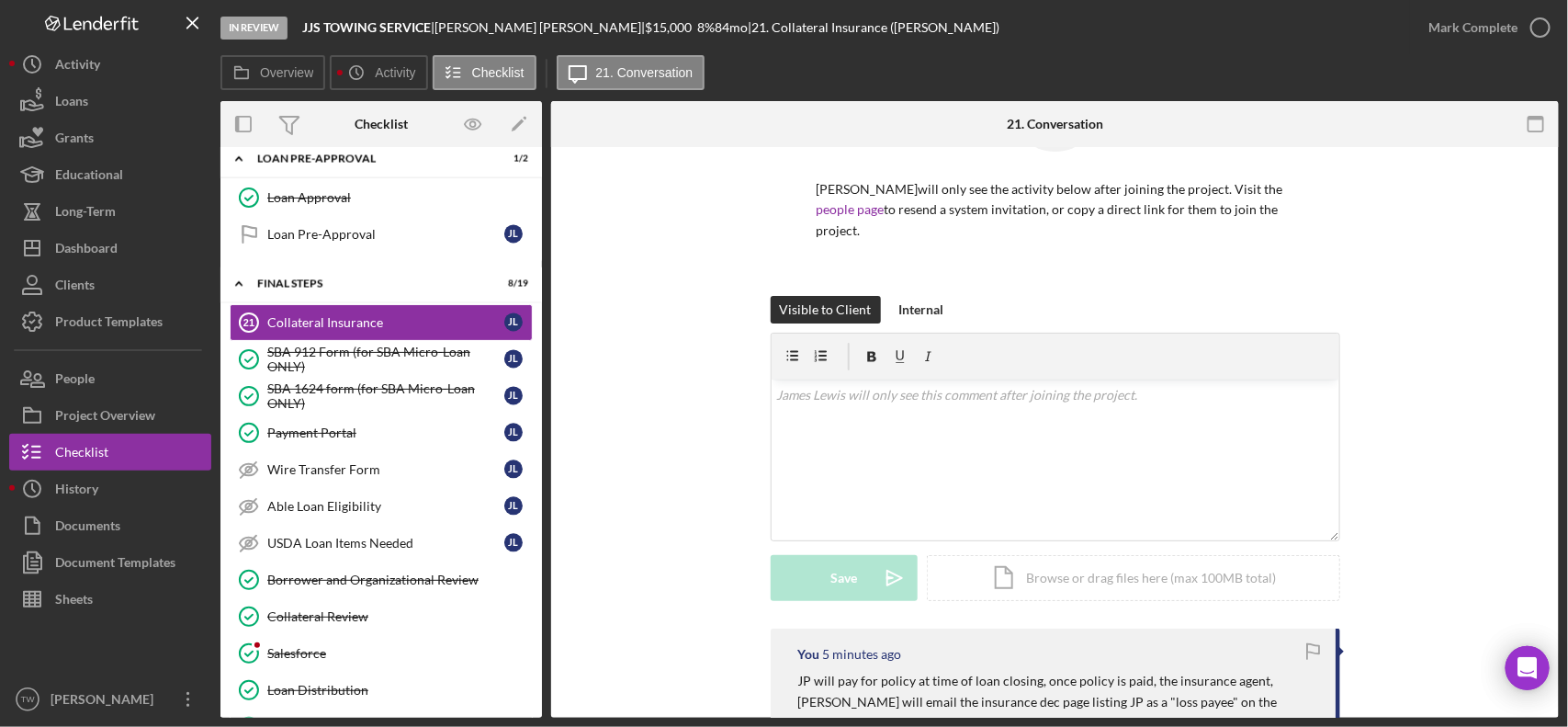
scroll to position [345, 0]
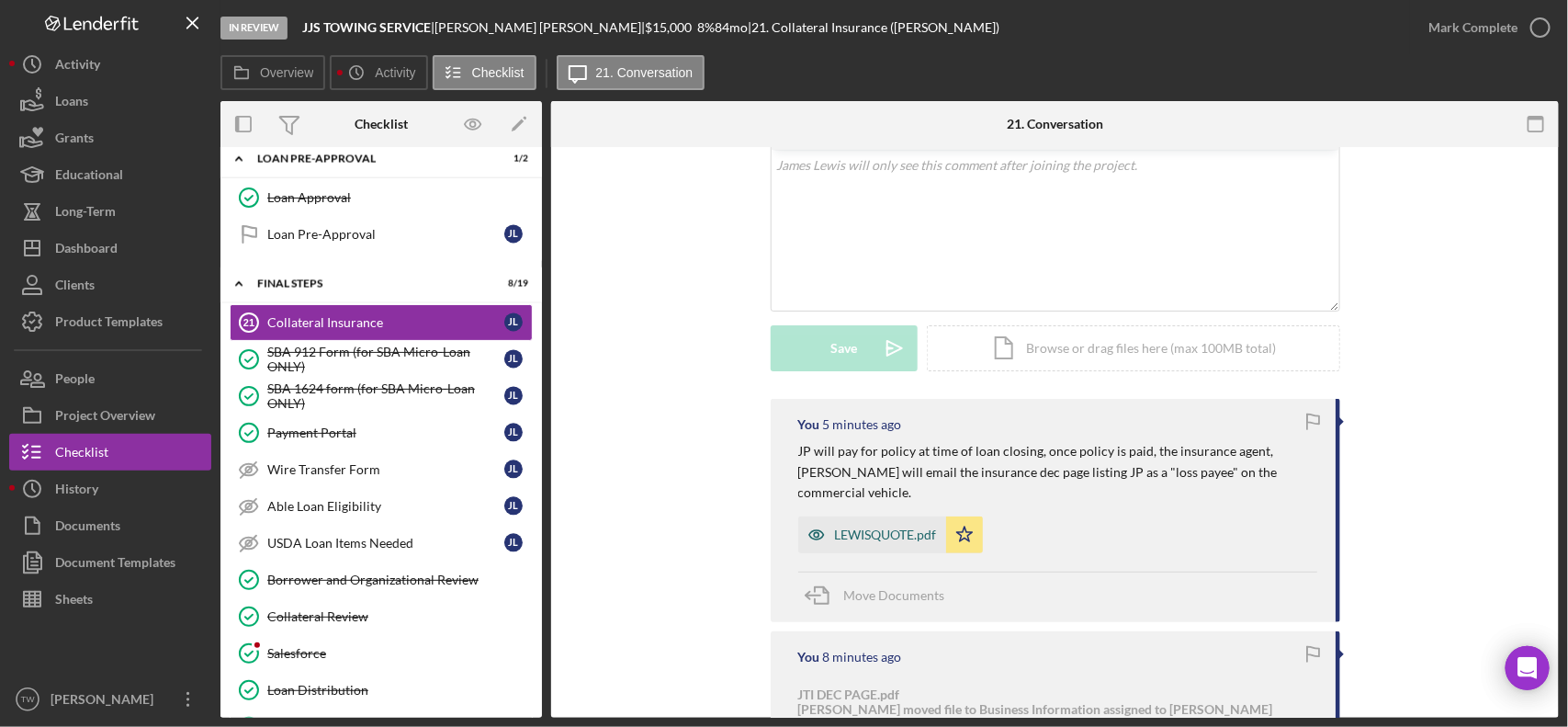
click at [899, 524] on div "LEWISQUOTE.pdf" at bounding box center [872, 535] width 148 height 36
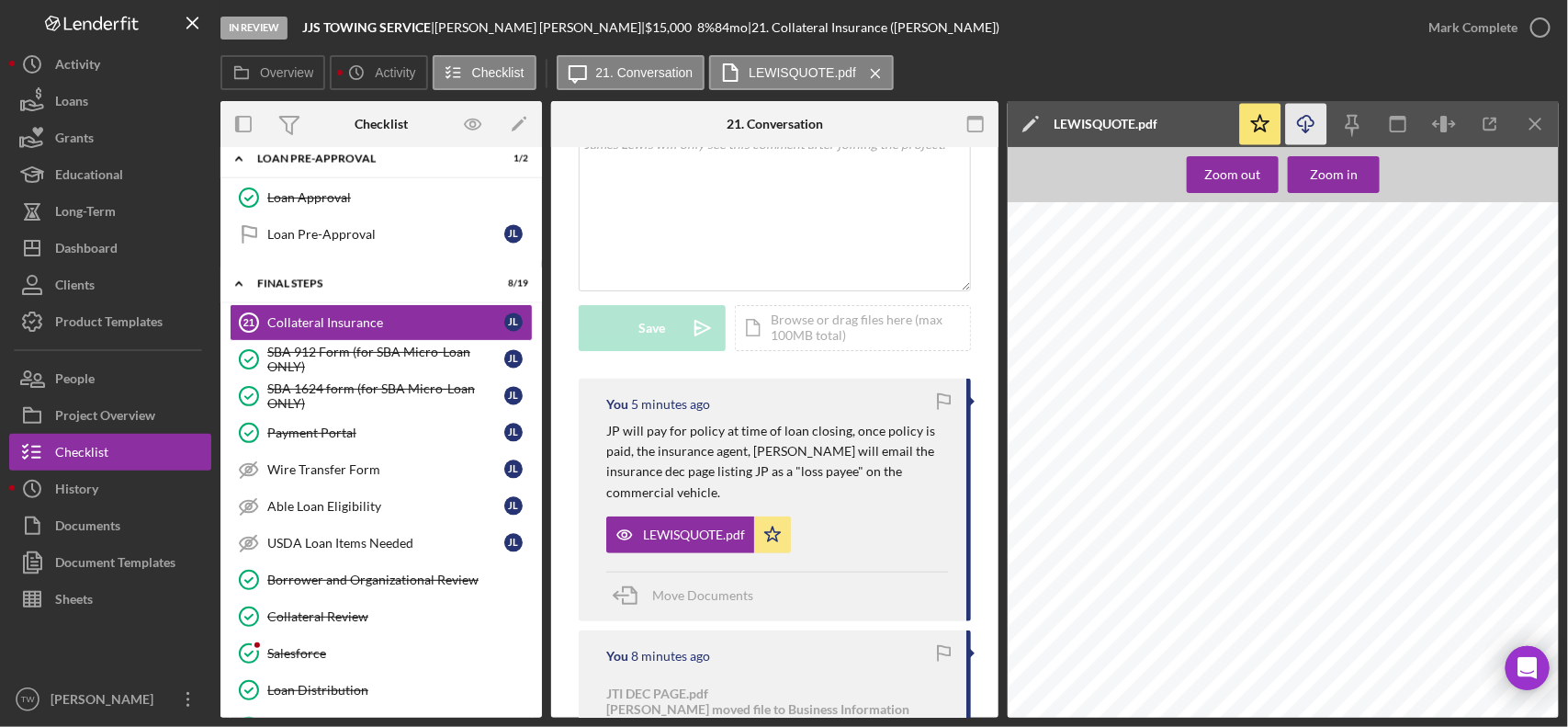
click at [1316, 117] on icon "Icon/Download" at bounding box center [1306, 124] width 41 height 41
click at [1300, 120] on icon "button" at bounding box center [1306, 121] width 15 height 11
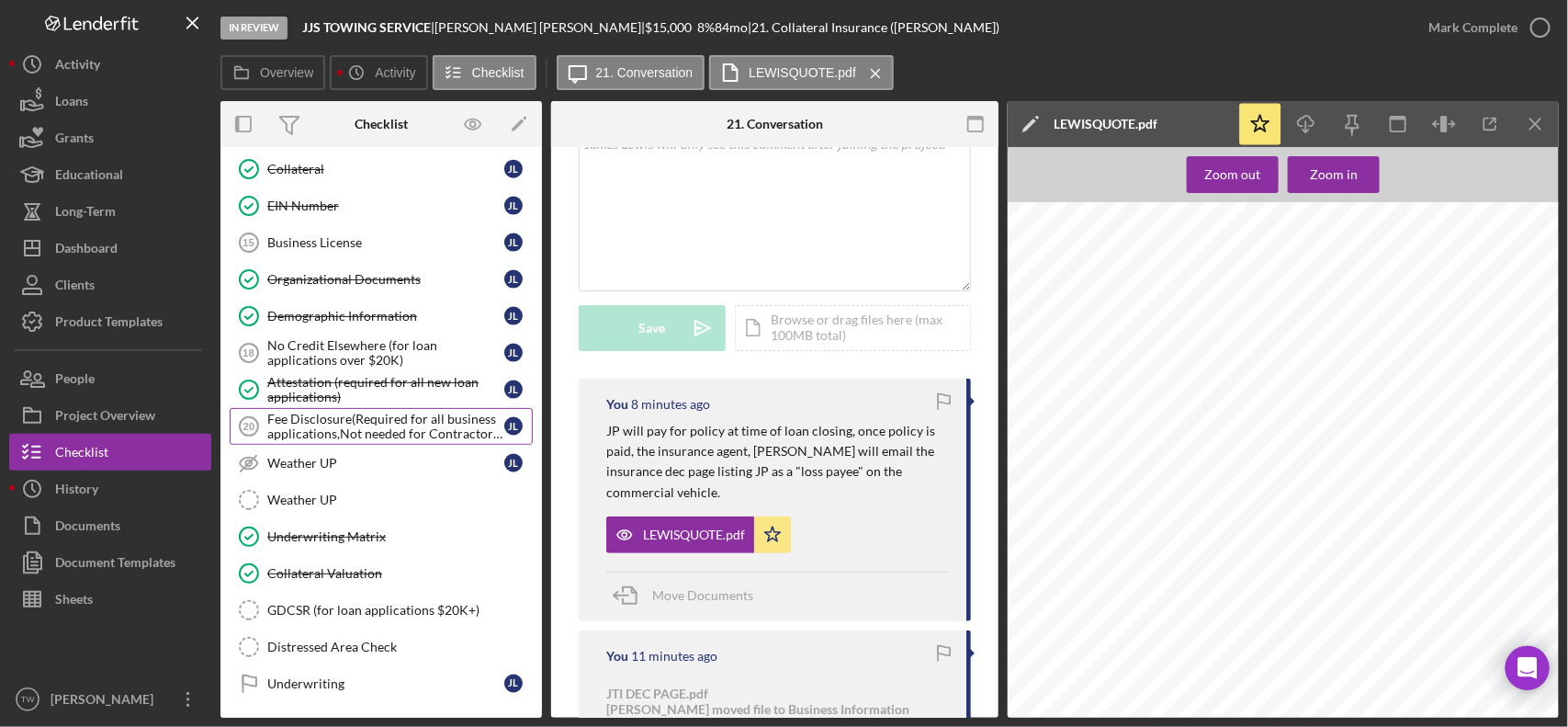
scroll to position [1013, 0]
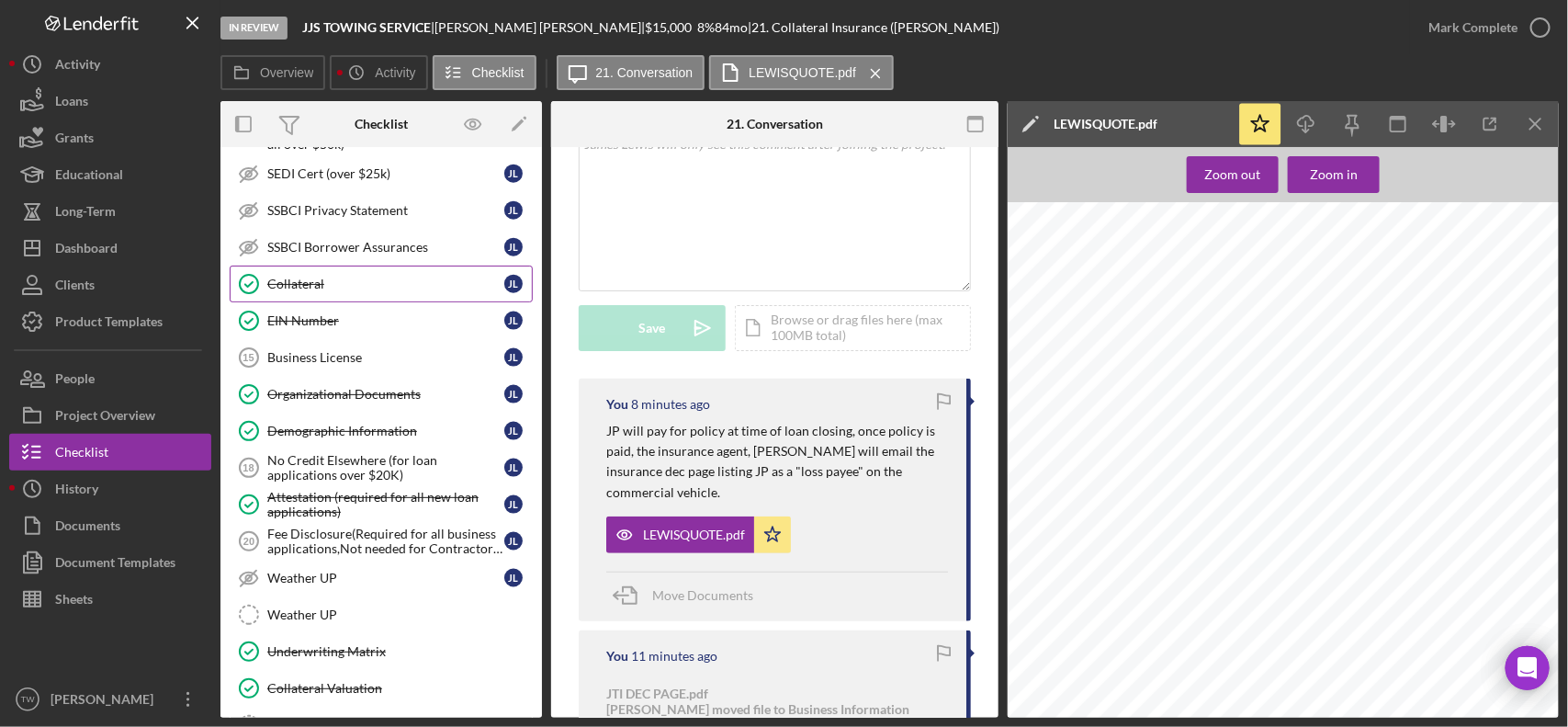
click at [336, 291] on div "Collateral" at bounding box center [385, 283] width 237 height 14
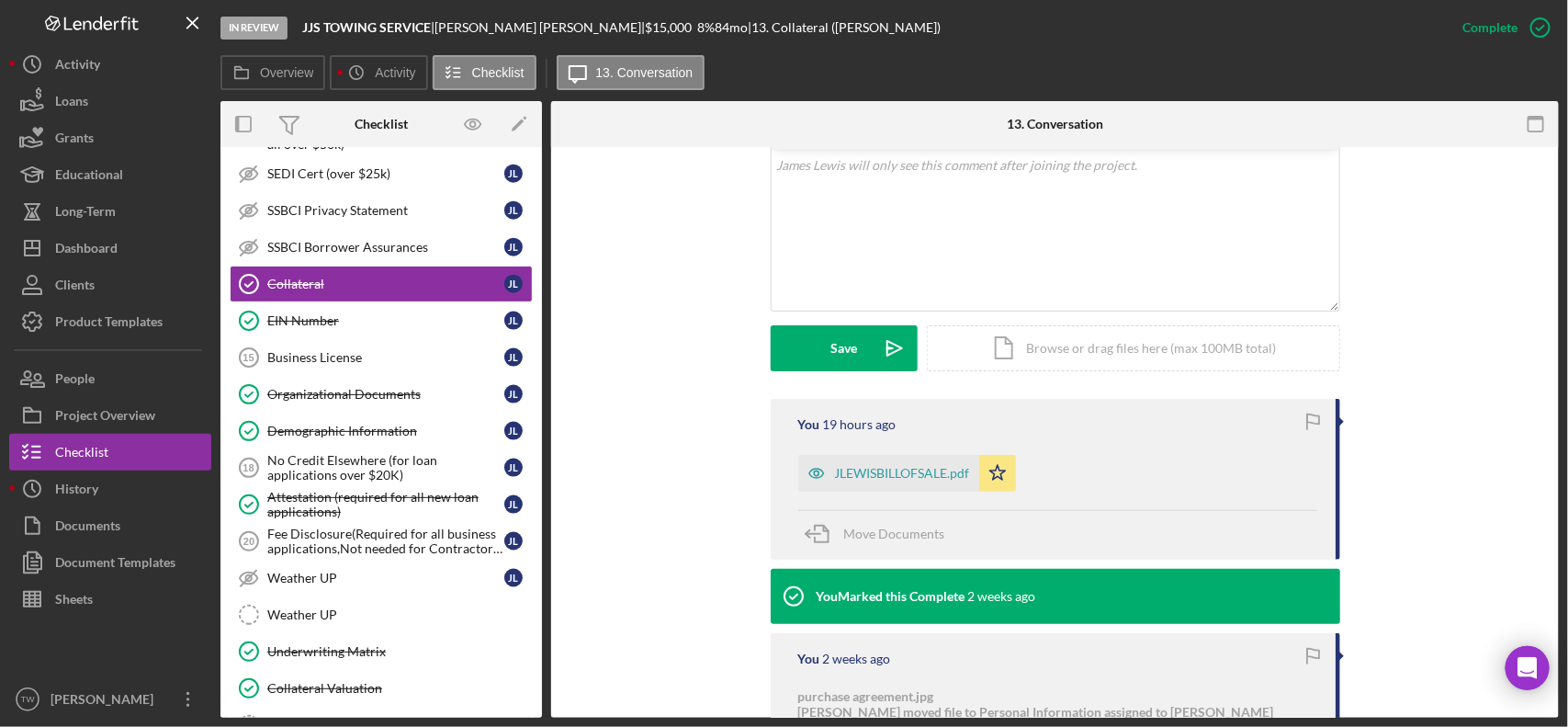
scroll to position [459, 0]
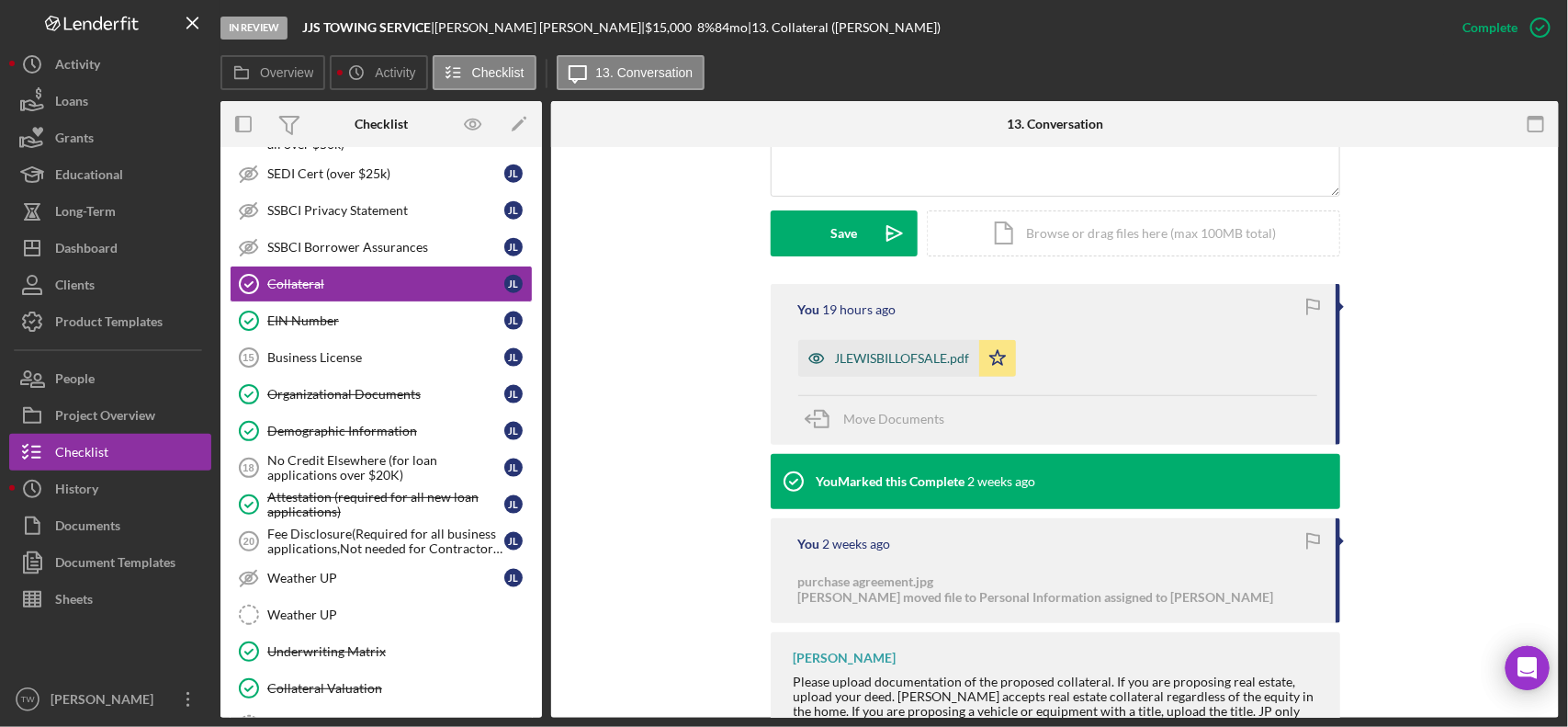
click at [899, 351] on div "JLEWISBILLOFSALE.pdf" at bounding box center [903, 357] width 135 height 14
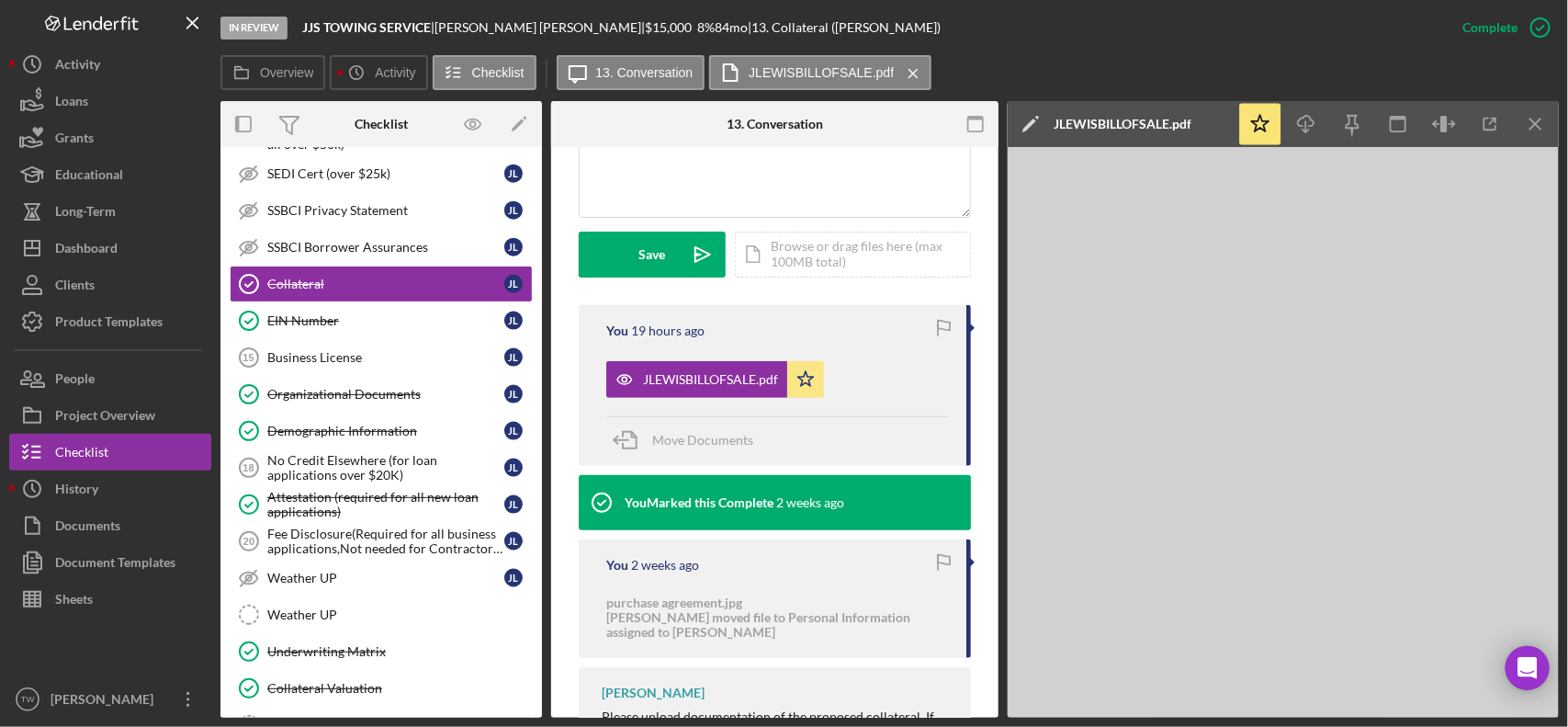
scroll to position [500, 0]
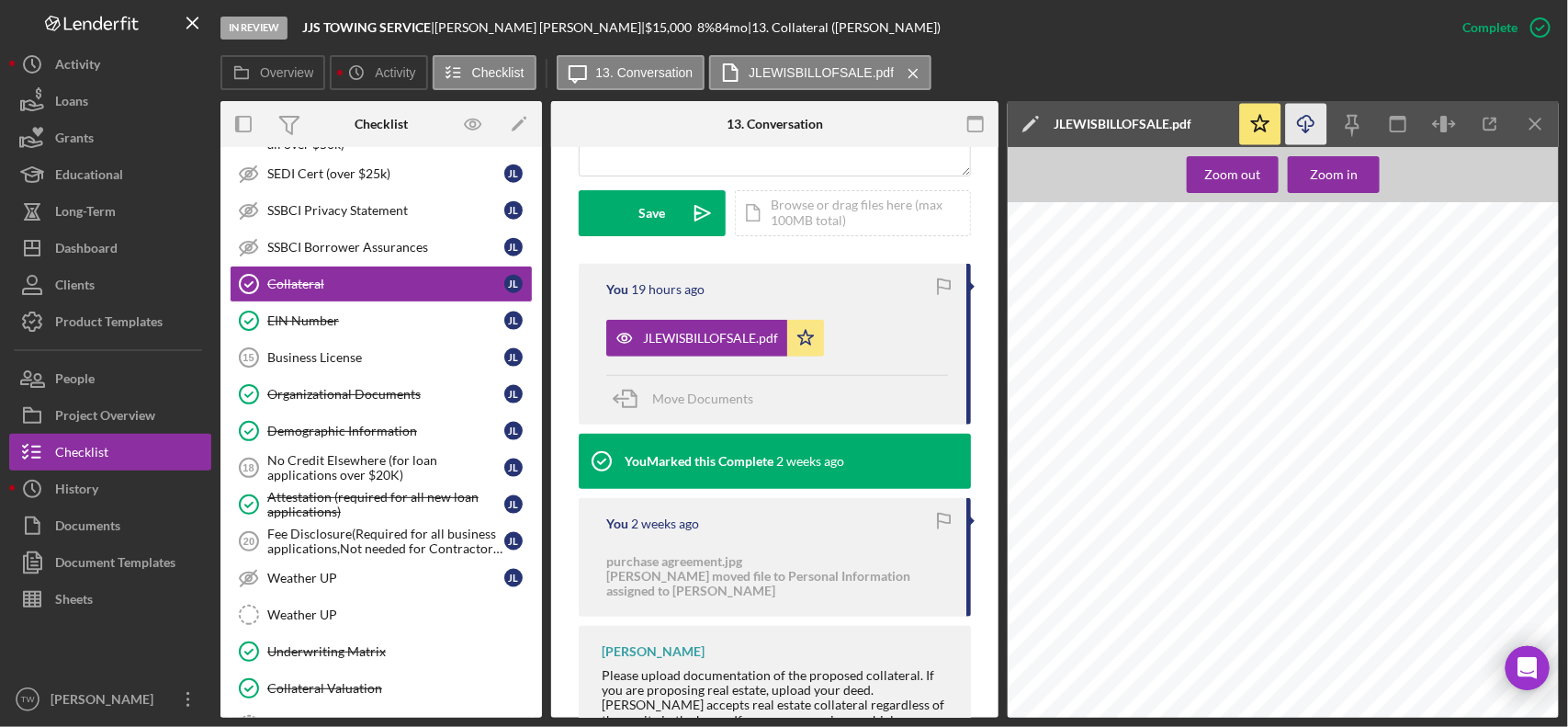
click at [1318, 122] on icon "Icon/Download" at bounding box center [1306, 124] width 41 height 41
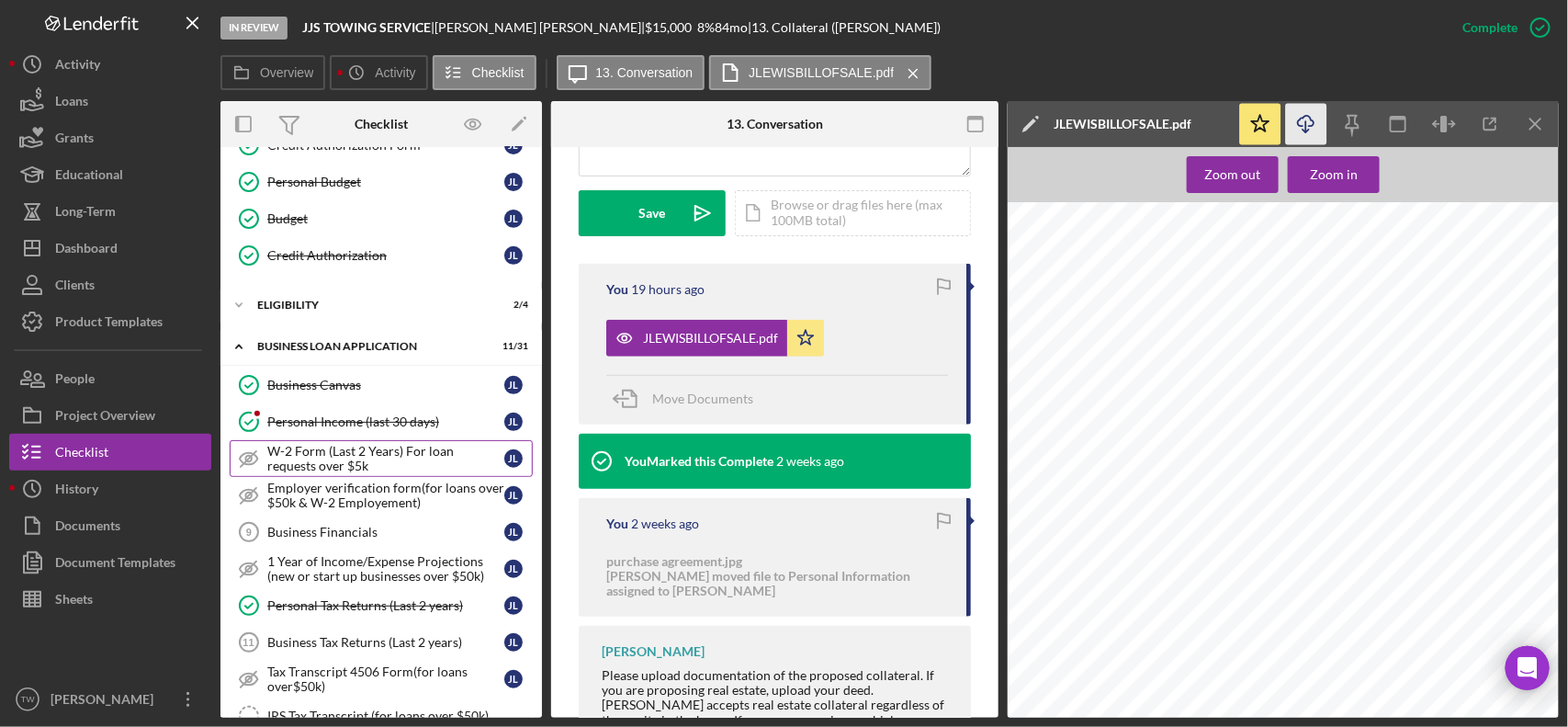
scroll to position [95, 0]
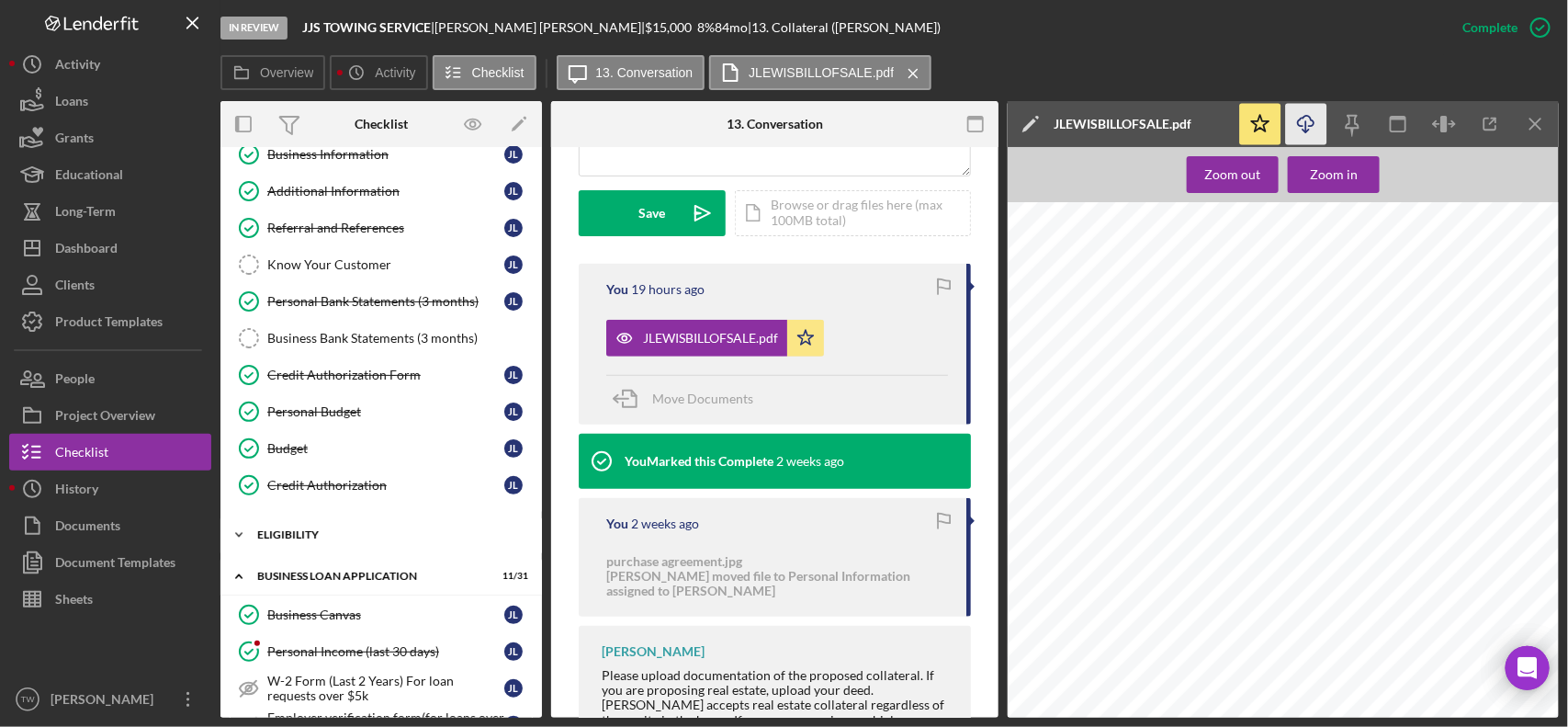
click at [333, 553] on div "Icon/Expander ELIGIBILITY 2 / 4" at bounding box center [381, 535] width 322 height 36
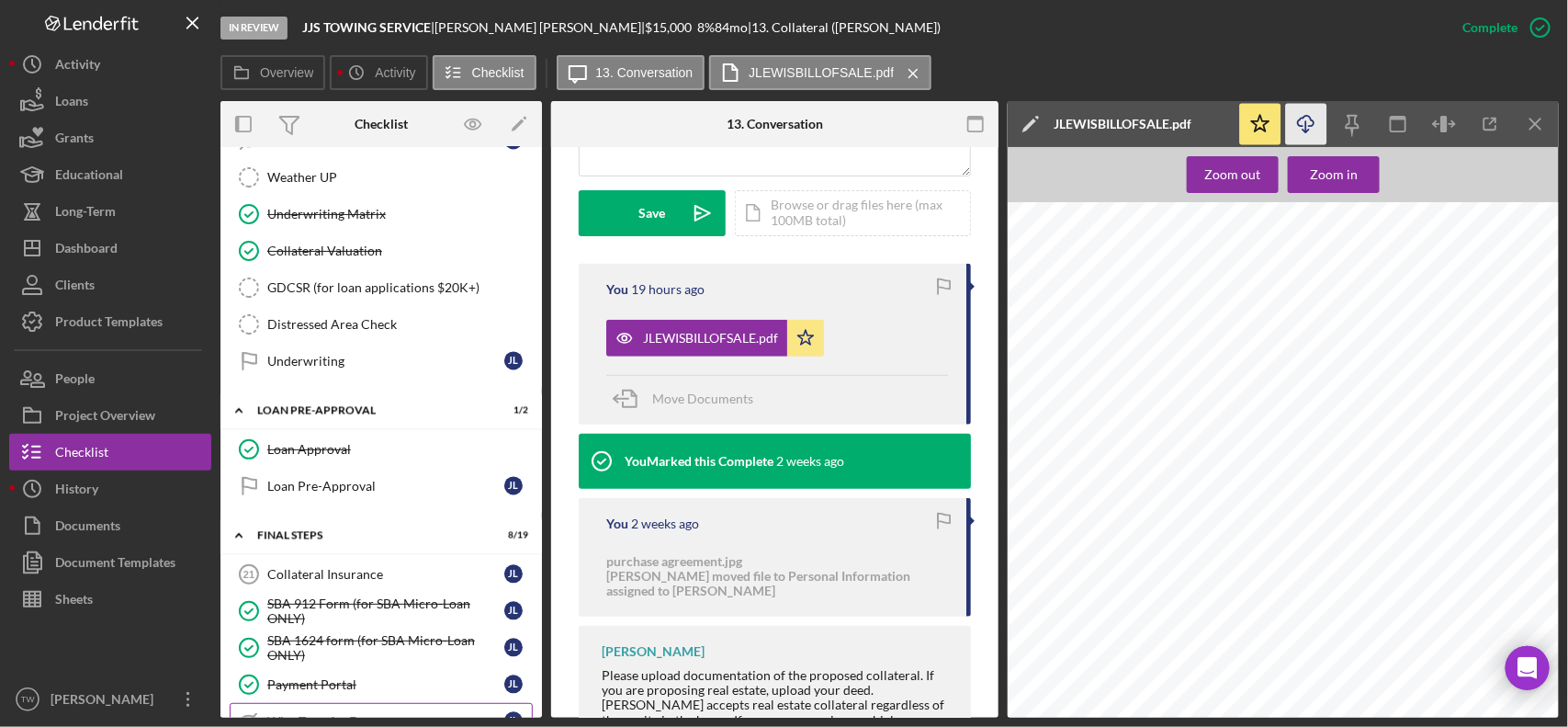
scroll to position [1837, 0]
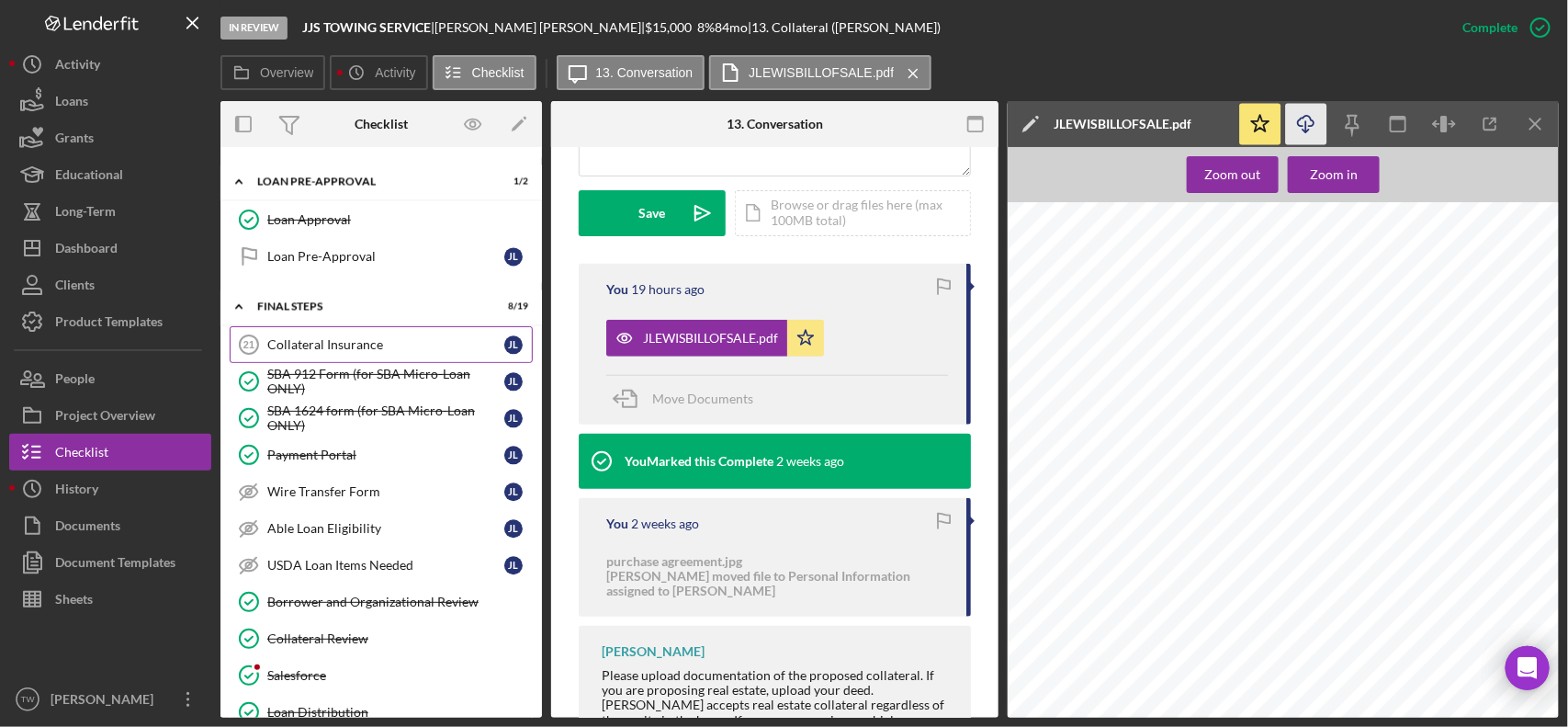
click at [353, 351] on div "Collateral Insurance" at bounding box center [385, 344] width 237 height 14
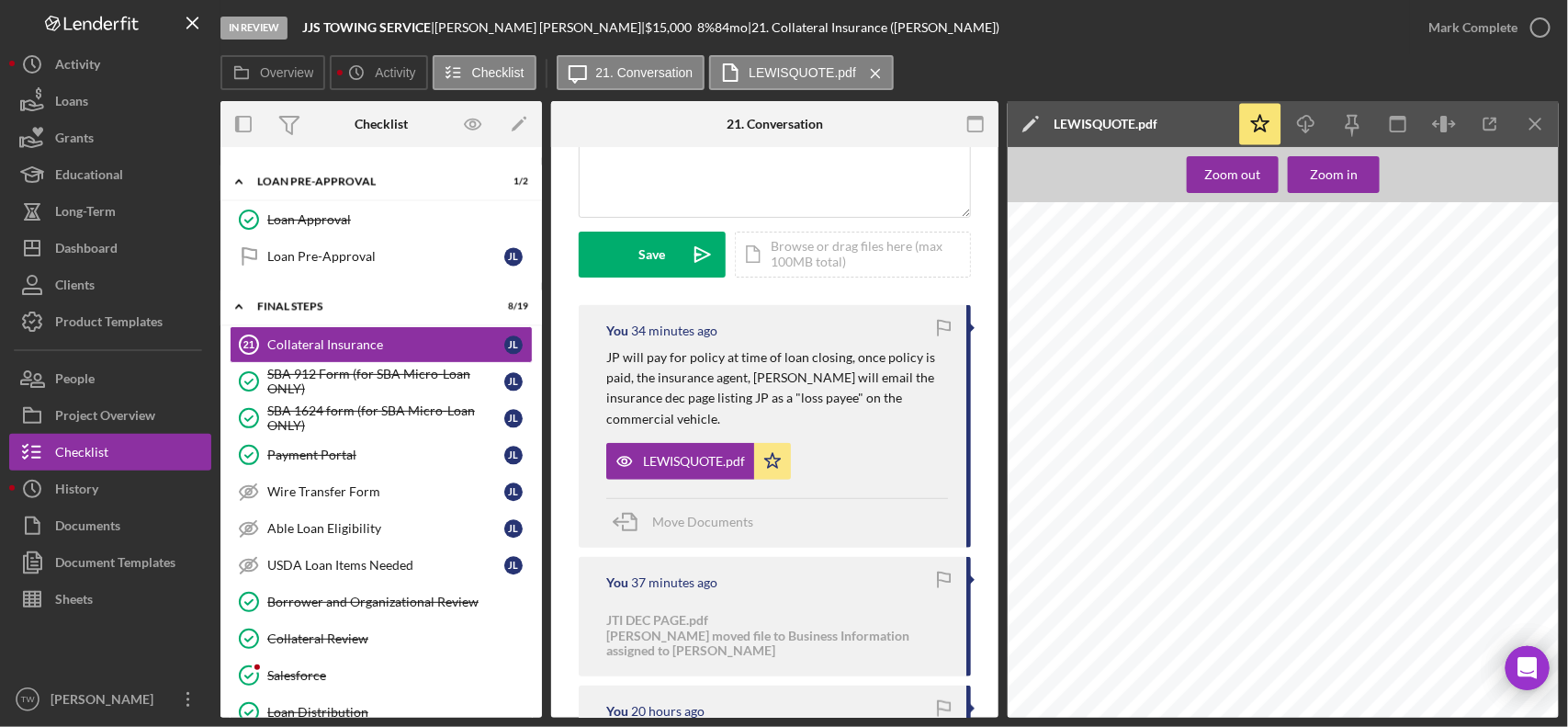
scroll to position [345, 0]
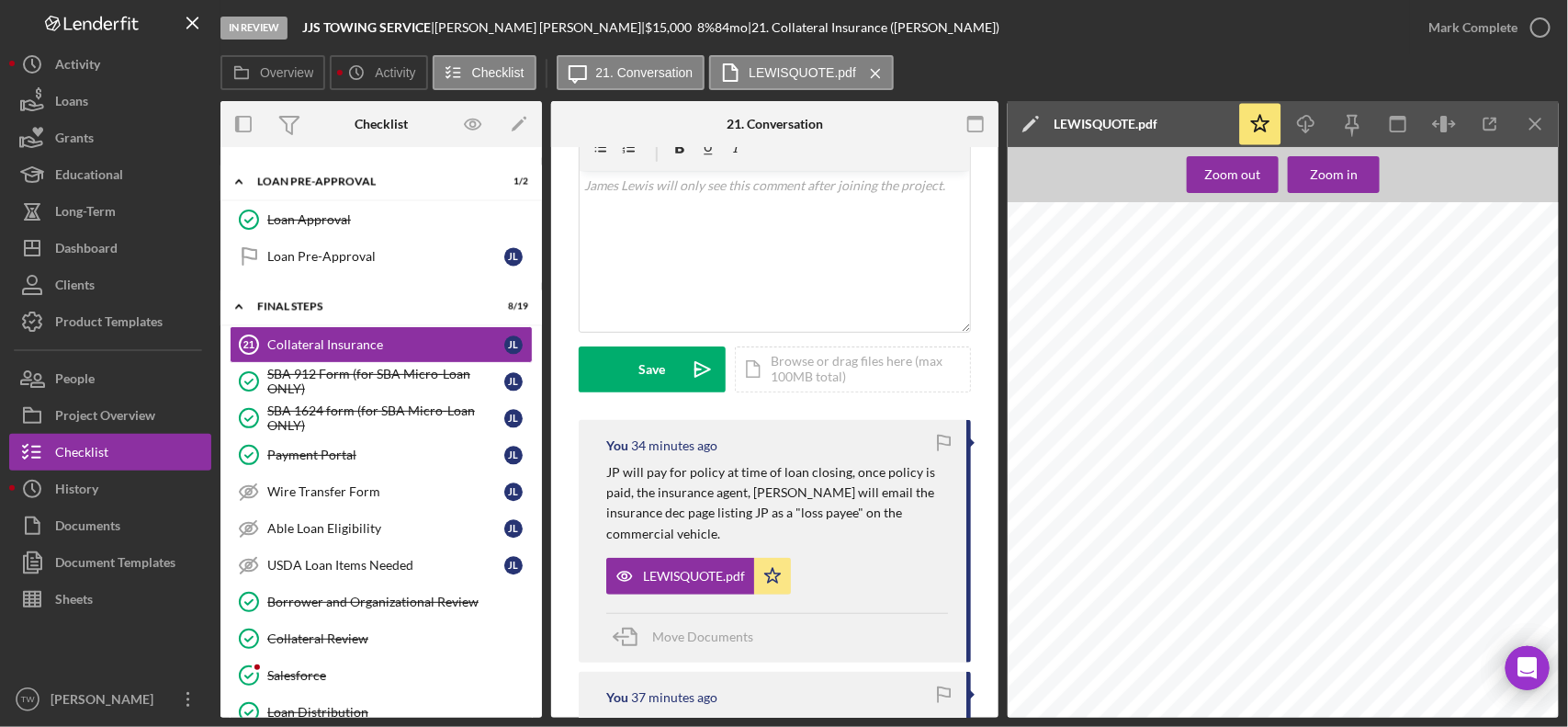
drag, startPoint x: 607, startPoint y: 469, endPoint x: 795, endPoint y: 533, distance: 198.6
click at [795, 533] on p "JP will pay for policy at time of loan closing, once policy is paid, the insura…" at bounding box center [777, 503] width 342 height 83
click at [740, 221] on div "v Color teal Color pink Remove color Add row above Add row below Add column bef…" at bounding box center [775, 251] width 391 height 160
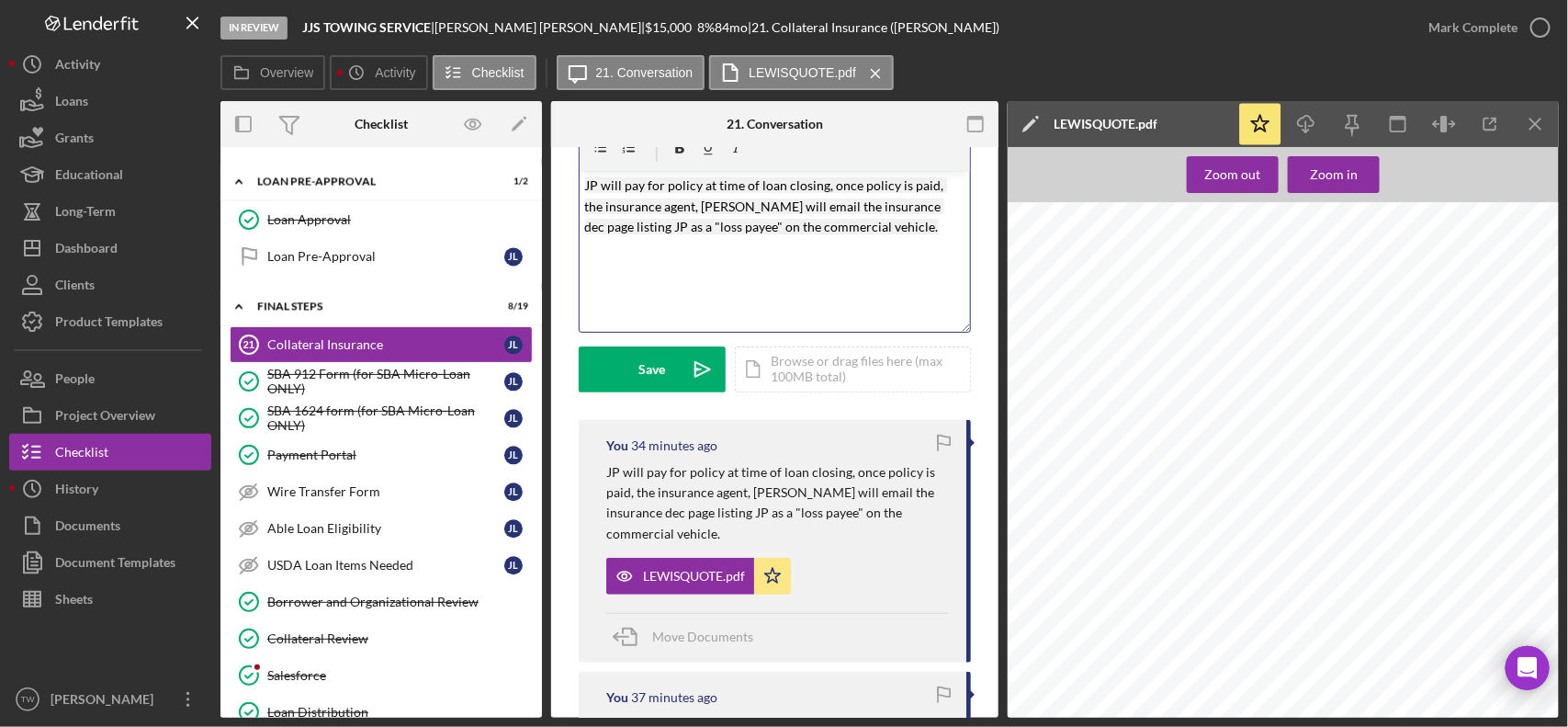
scroll to position [0, 0]
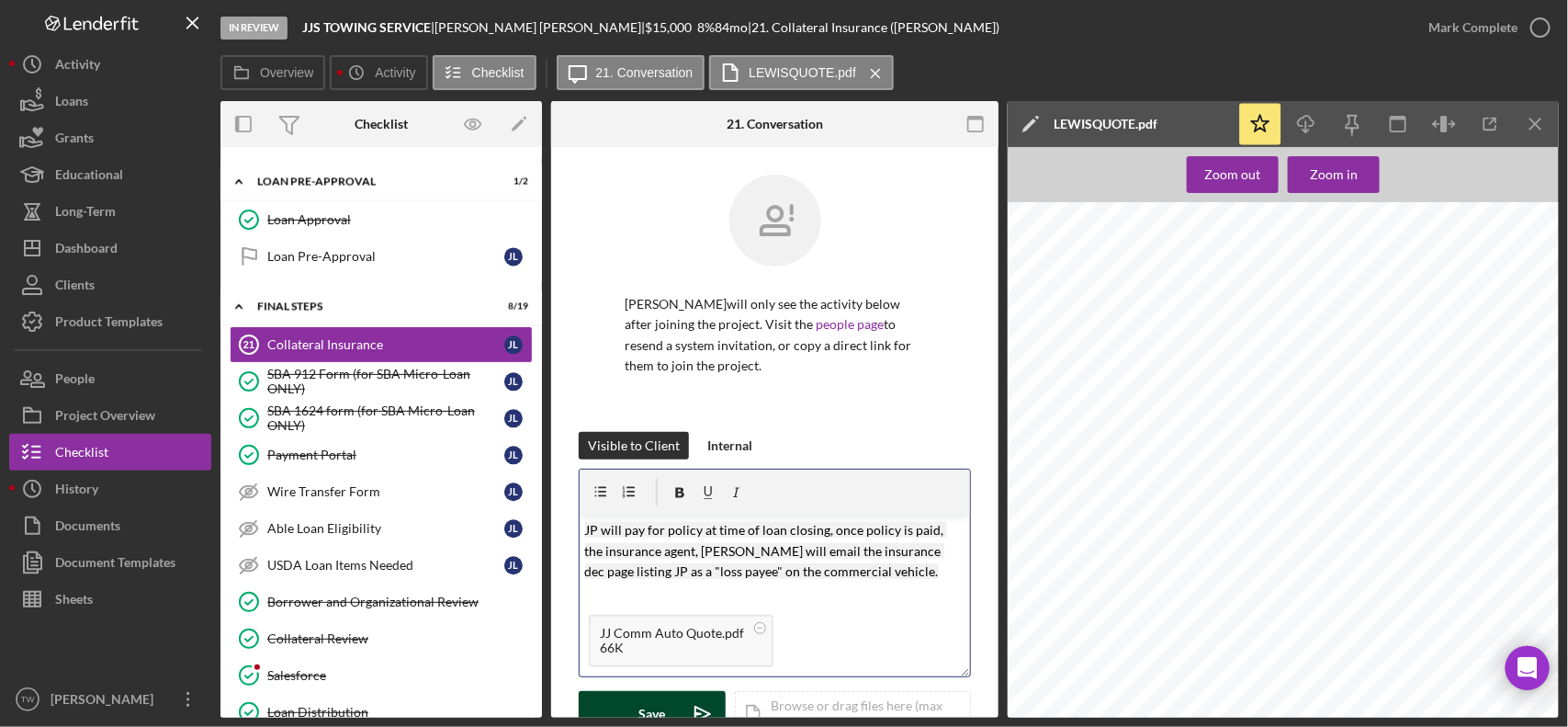
click at [676, 695] on button "Save Icon/icon-invite-send" at bounding box center [652, 714] width 147 height 46
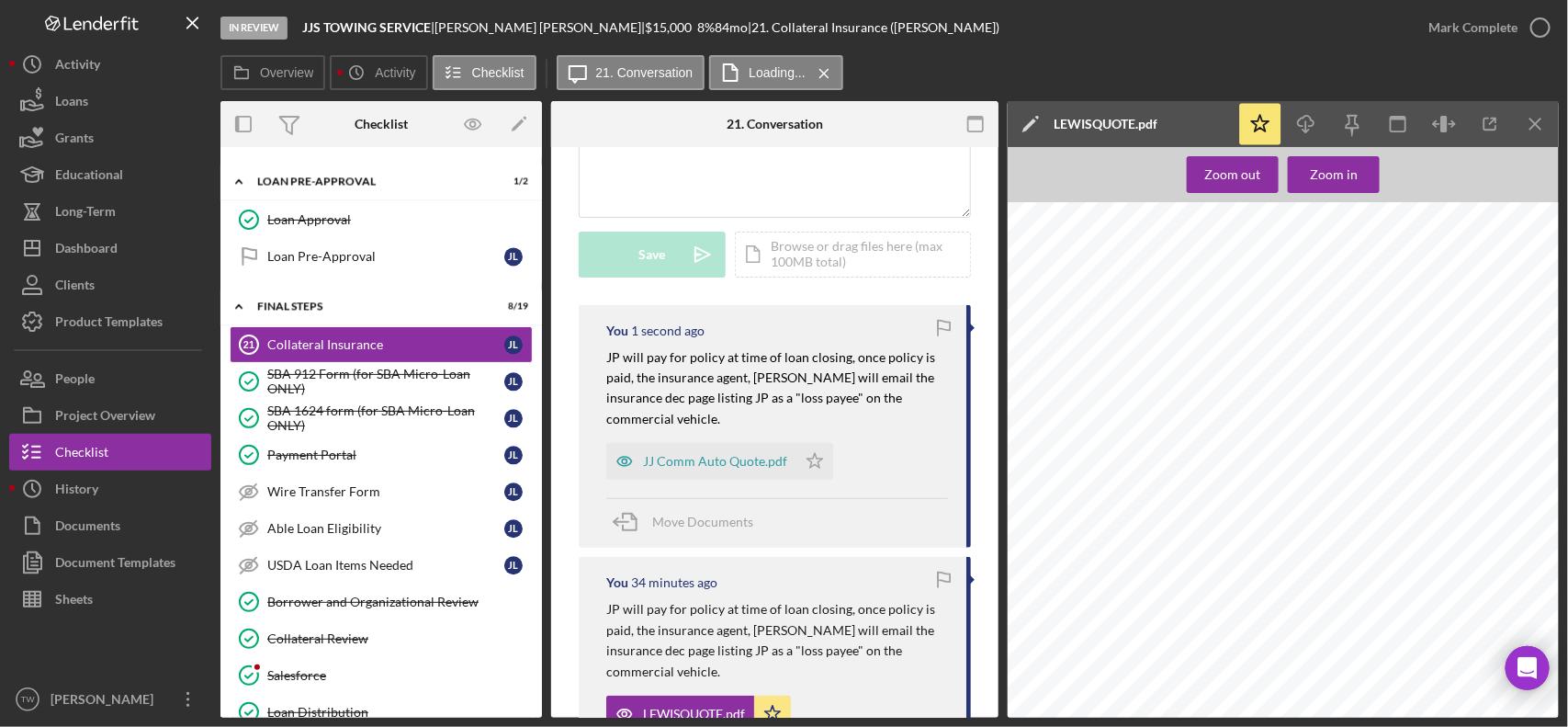
scroll to position [345, 0]
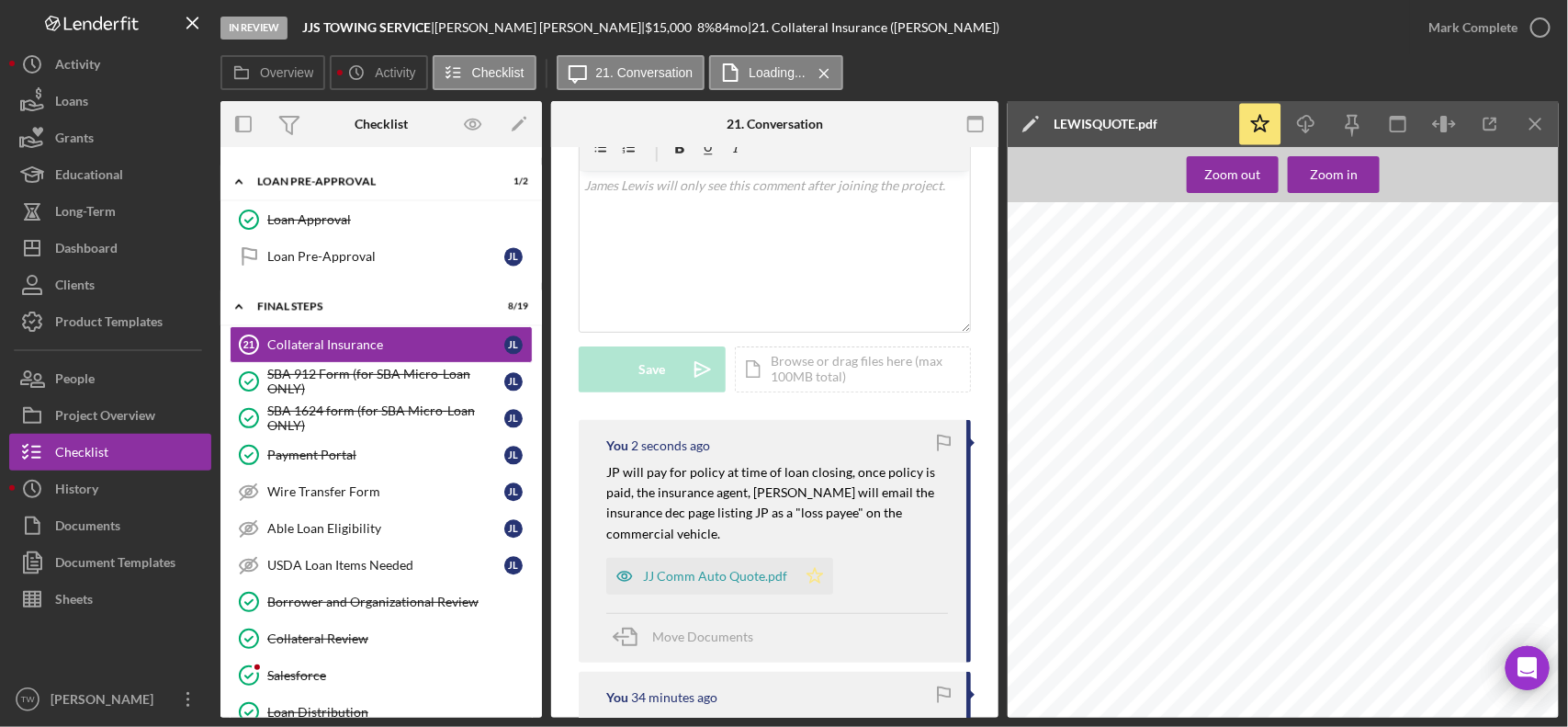
click at [818, 581] on icon "Icon/Star" at bounding box center [814, 576] width 36 height 36
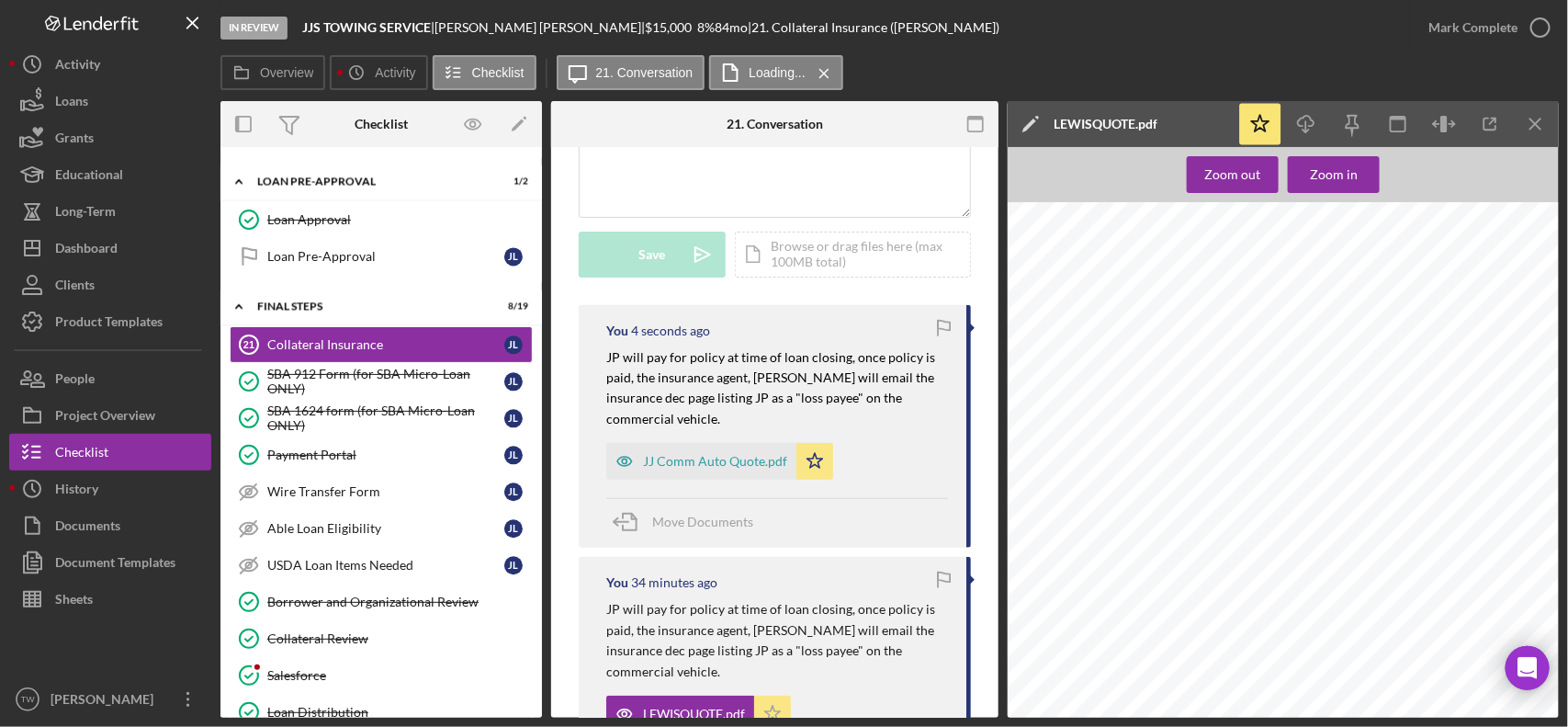
scroll to position [574, 0]
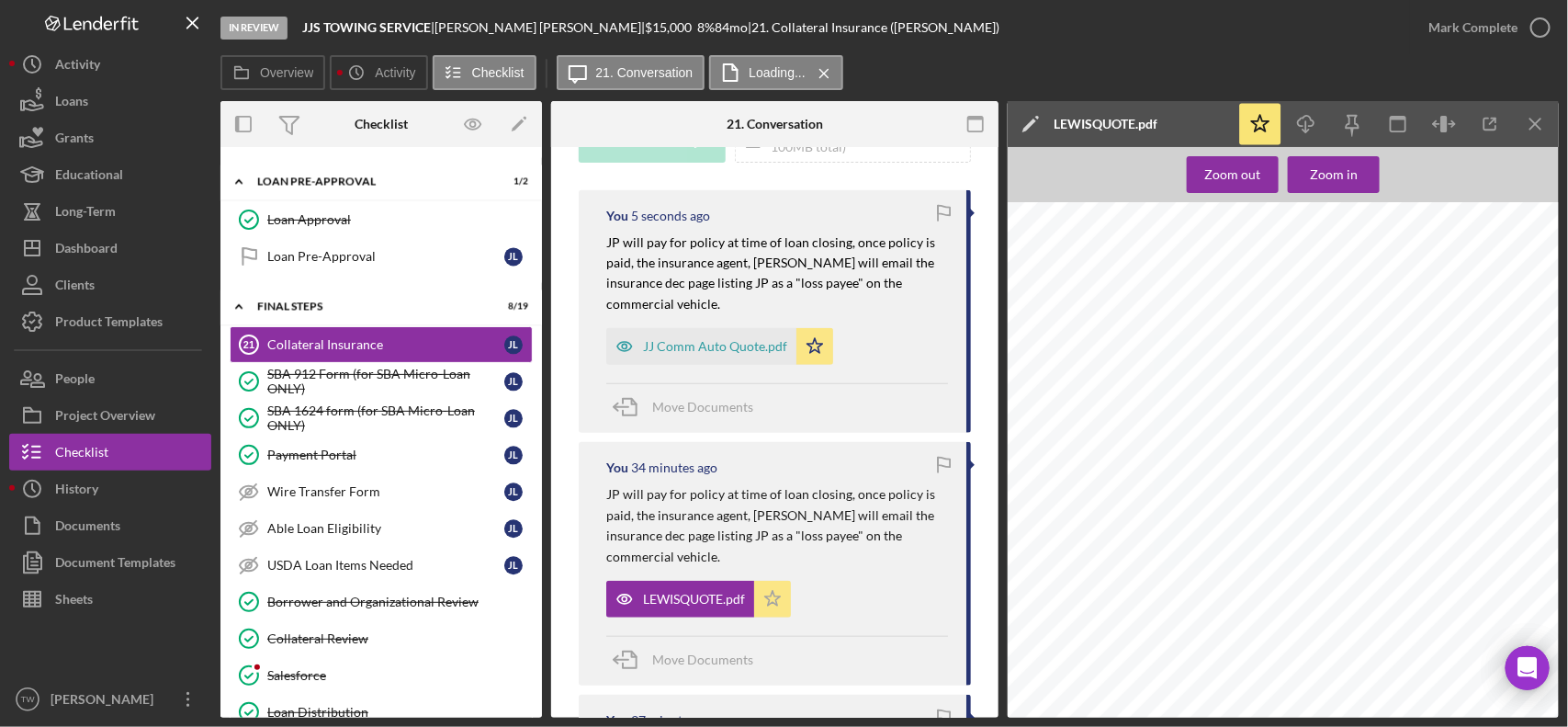
click at [774, 599] on icon "Icon/Star" at bounding box center [772, 599] width 36 height 36
click at [1470, 15] on div "Mark Complete" at bounding box center [1473, 28] width 89 height 36
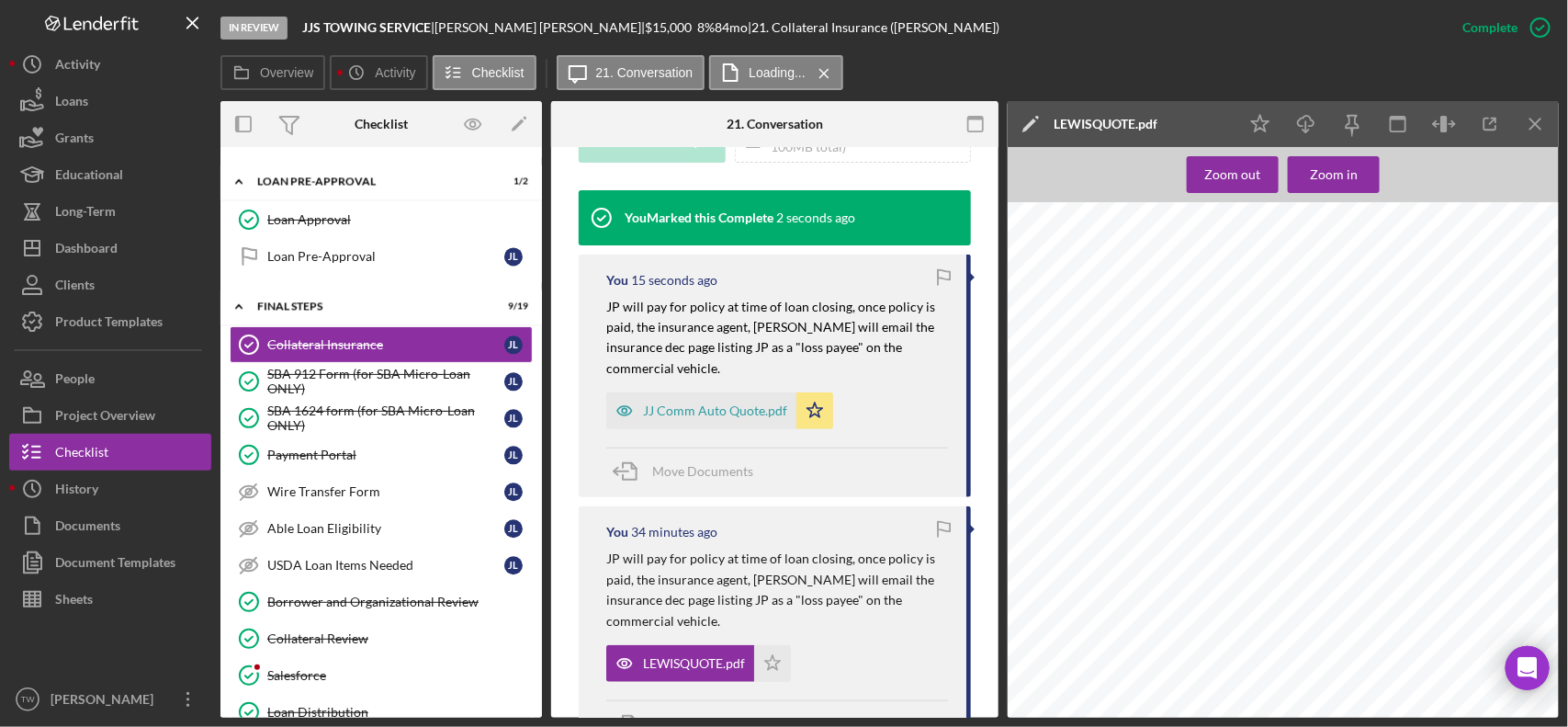
scroll to position [2235, 0]
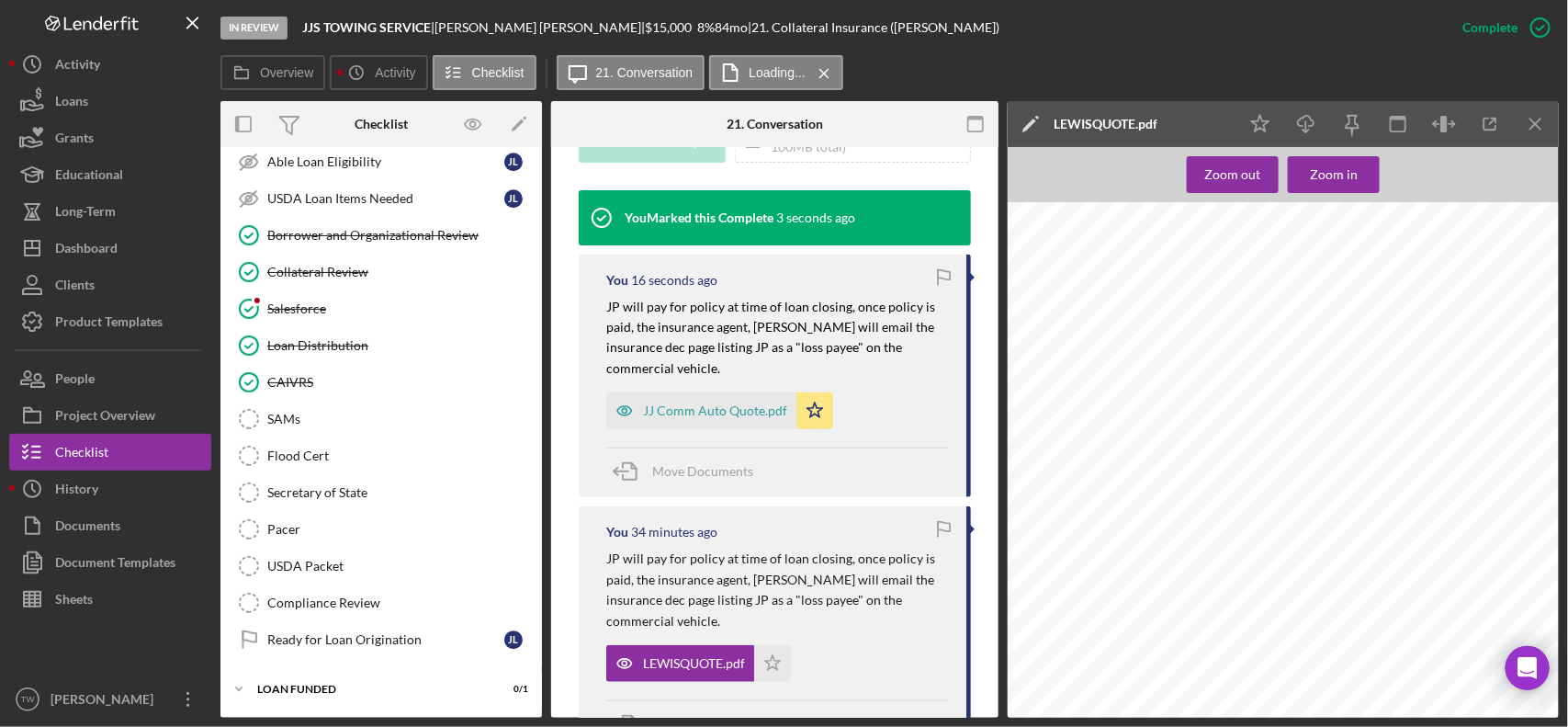
drag, startPoint x: 307, startPoint y: 686, endPoint x: 328, endPoint y: 667, distance: 28.3
click at [312, 685] on div "LOAN FUNDED" at bounding box center [370, 689] width 225 height 11
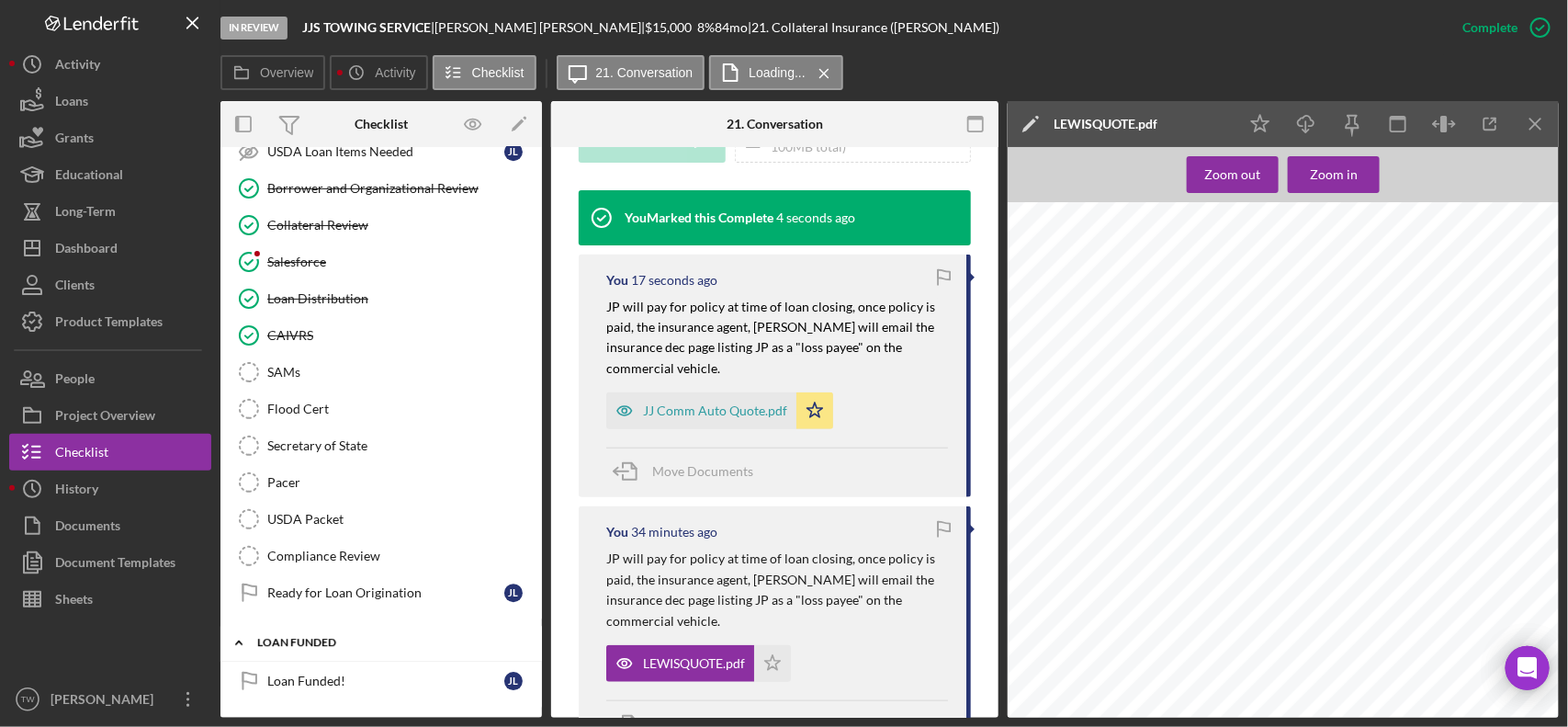
scroll to position [2169, 0]
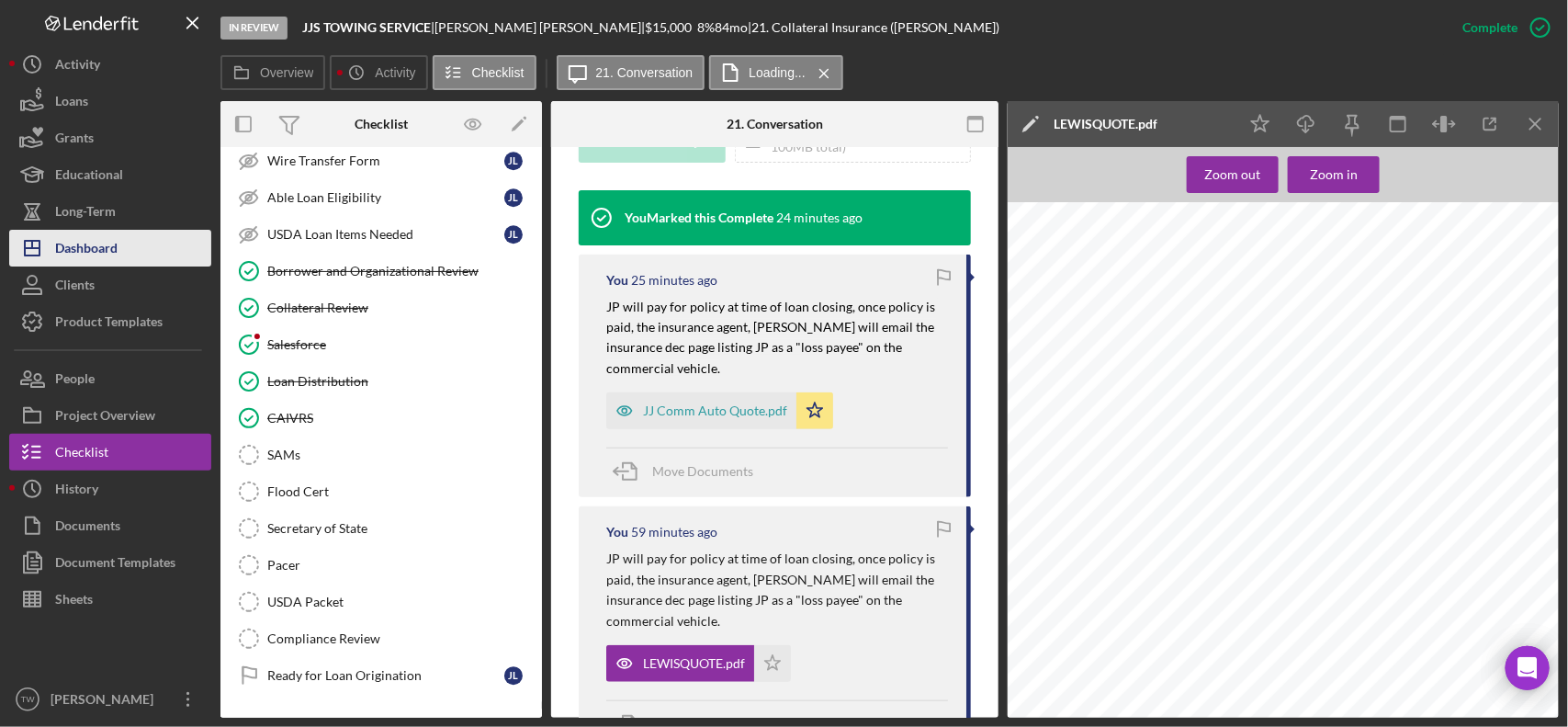
click at [92, 240] on div "Dashboard" at bounding box center [85, 250] width 62 height 41
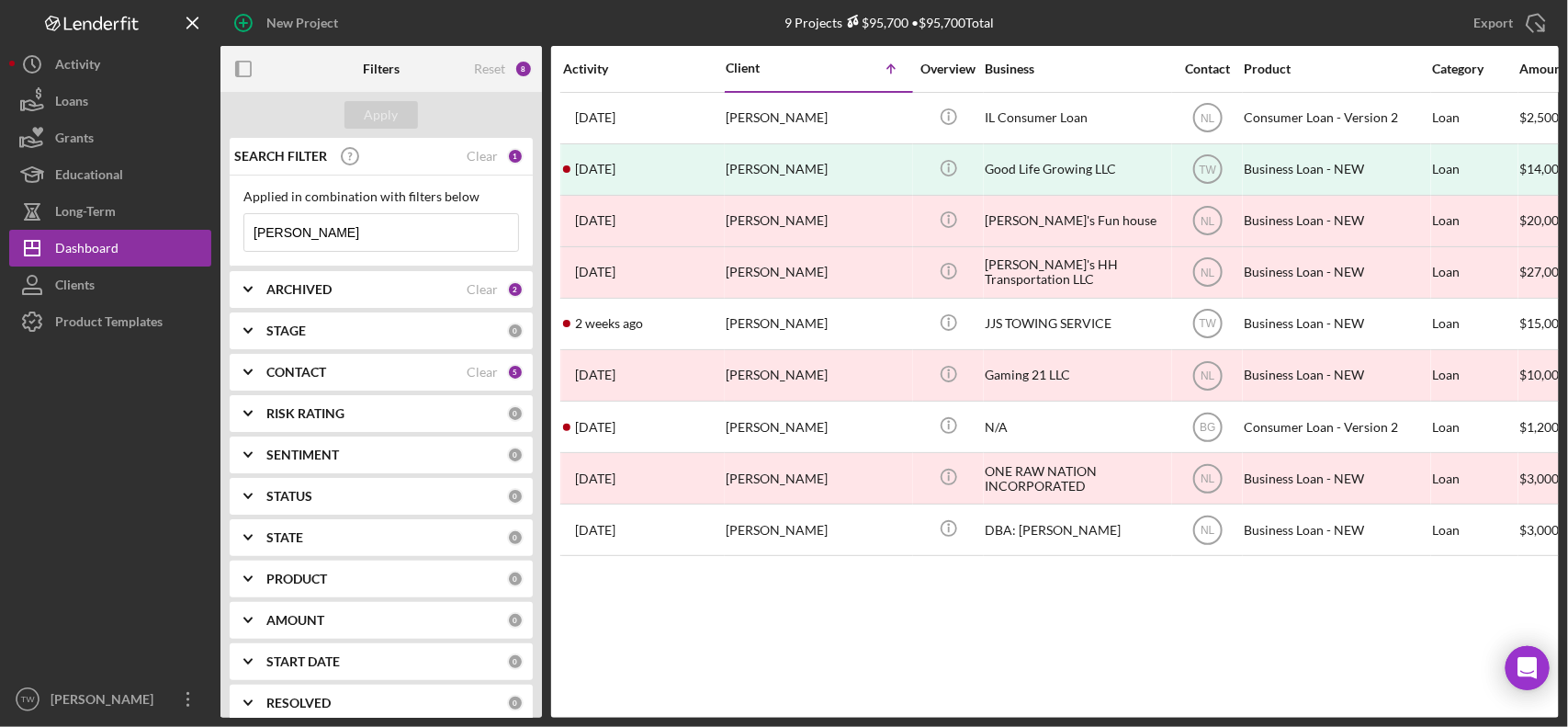
click at [351, 232] on input "[PERSON_NAME]" at bounding box center [380, 232] width 274 height 36
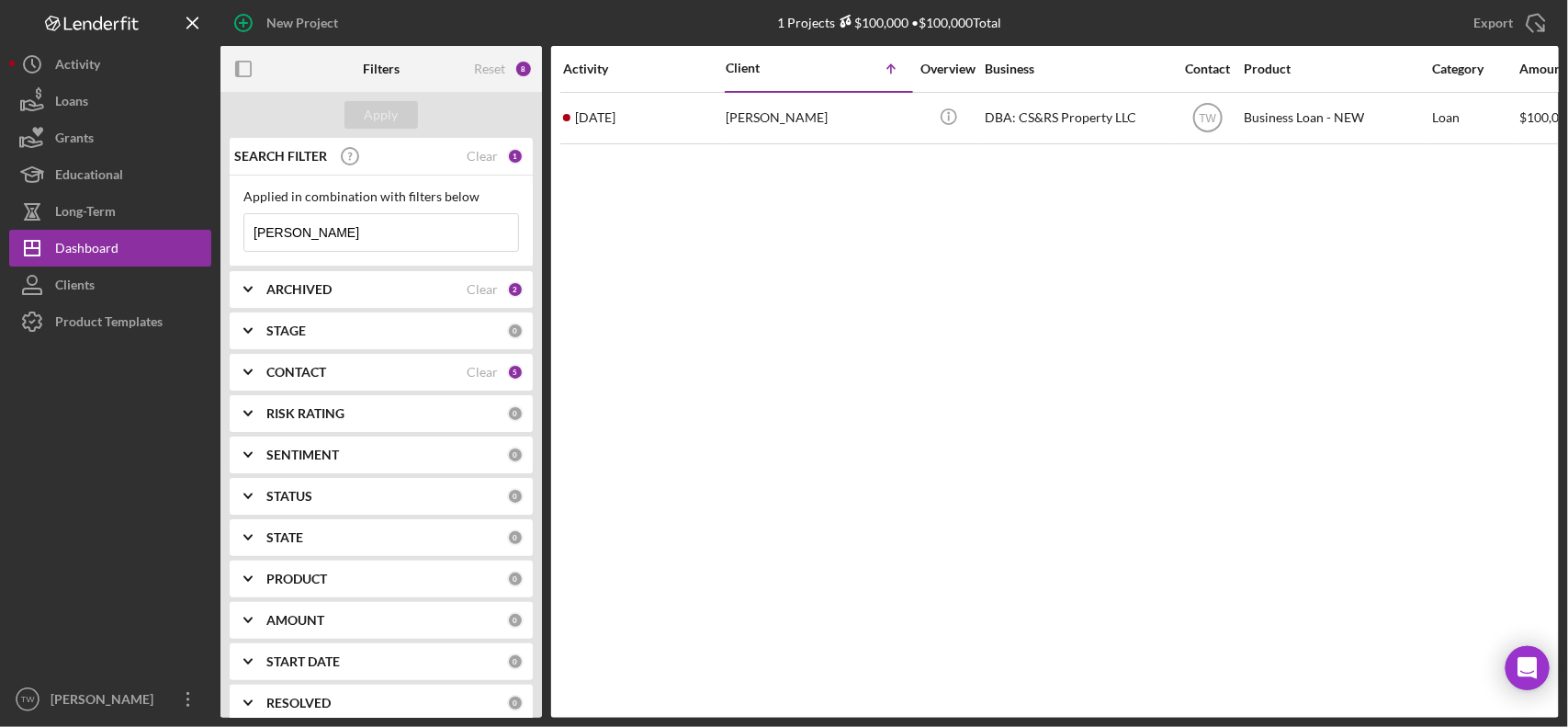
type input "[PERSON_NAME]"
